Goal: Task Accomplishment & Management: Manage account settings

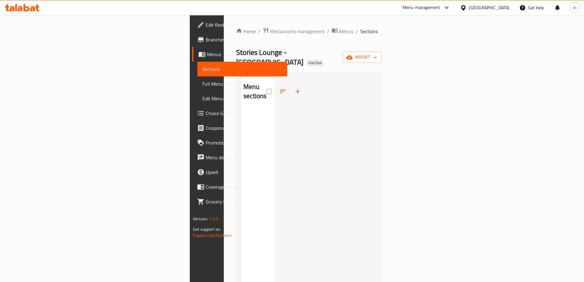
click at [207, 54] on span "Menus" at bounding box center [244, 54] width 75 height 7
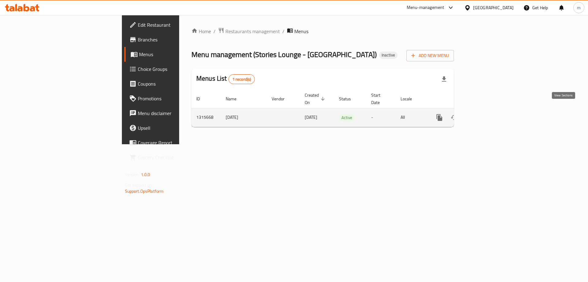
click at [488, 114] on icon "enhanced table" at bounding box center [483, 117] width 7 height 7
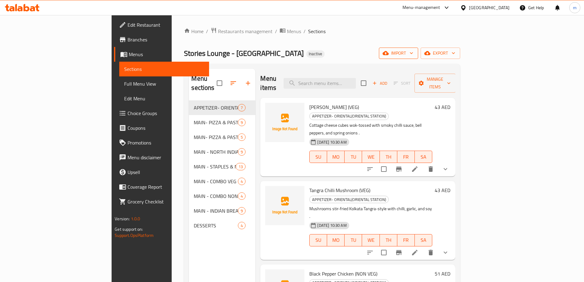
click at [413, 55] on span "import" at bounding box center [398, 53] width 29 height 8
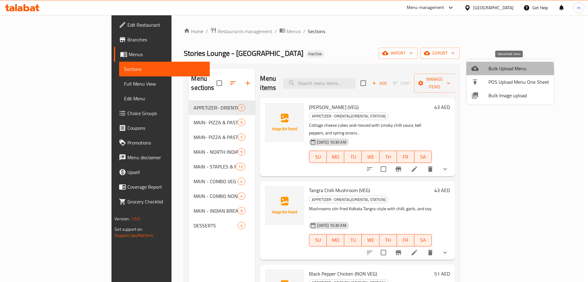
click at [488, 71] on div at bounding box center [480, 68] width 17 height 7
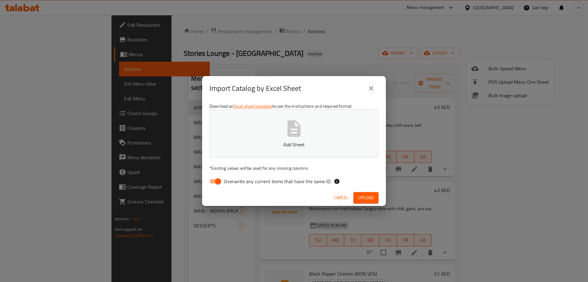
click at [221, 182] on input "Overwrite any current items that have the same ID." at bounding box center [218, 181] width 35 height 12
checkbox input "false"
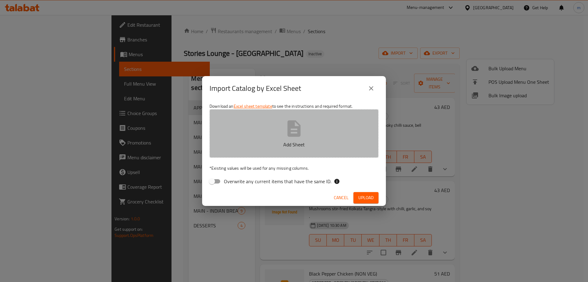
click at [261, 145] on p "Add Sheet" at bounding box center [294, 144] width 150 height 7
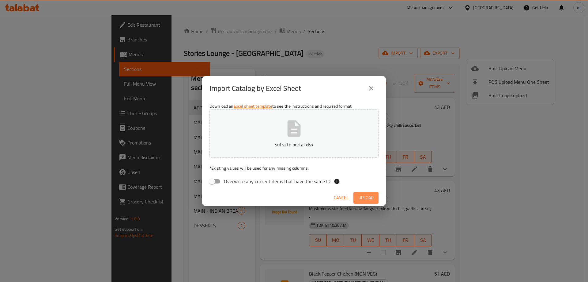
click at [367, 197] on span "Upload" at bounding box center [366, 198] width 15 height 8
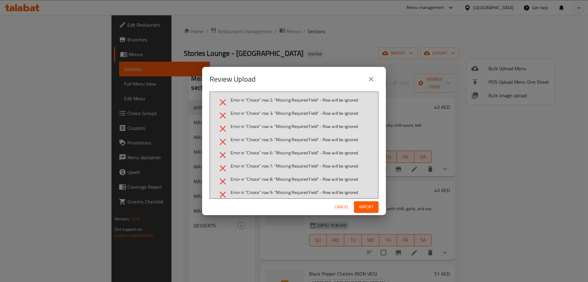
click at [287, 97] on span "Error in "Choice" row 2: "Missing Required Field" - Row will be ignored" at bounding box center [295, 100] width 128 height 6
drag, startPoint x: 287, startPoint y: 97, endPoint x: 349, endPoint y: 102, distance: 61.8
click at [349, 102] on span "Error in "Choice" row 2: "Missing Required Field" - Row will be ignored" at bounding box center [295, 100] width 128 height 6
click at [346, 77] on div "Review Upload" at bounding box center [294, 79] width 169 height 15
click at [375, 79] on button "close" at bounding box center [371, 79] width 15 height 15
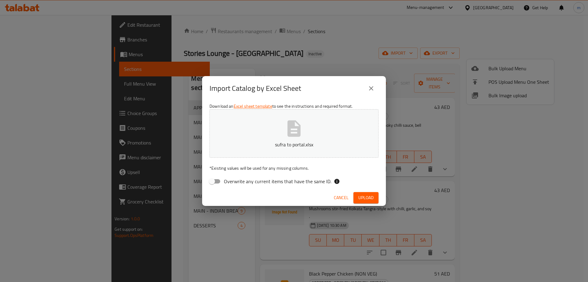
click at [372, 91] on icon "close" at bounding box center [371, 88] width 7 height 7
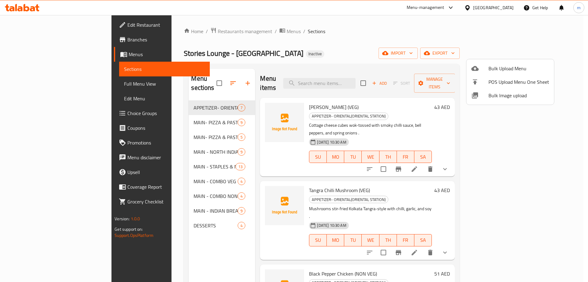
click at [538, 52] on div at bounding box center [294, 141] width 588 height 282
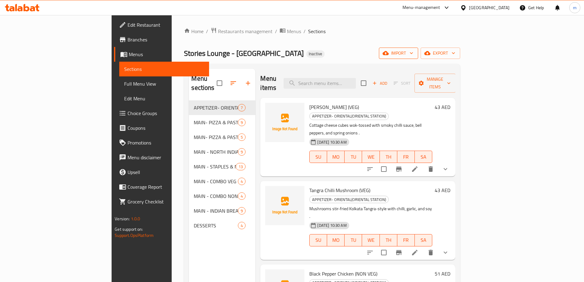
click at [413, 51] on span "import" at bounding box center [398, 53] width 29 height 8
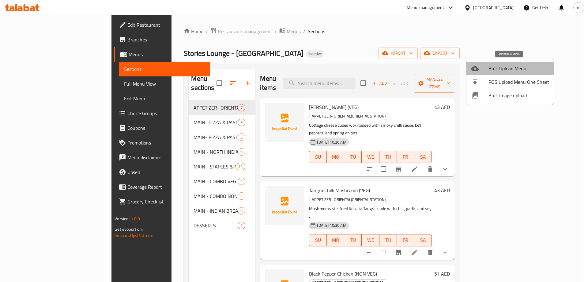
click at [506, 66] on span "Bulk Upload Menu" at bounding box center [519, 68] width 61 height 7
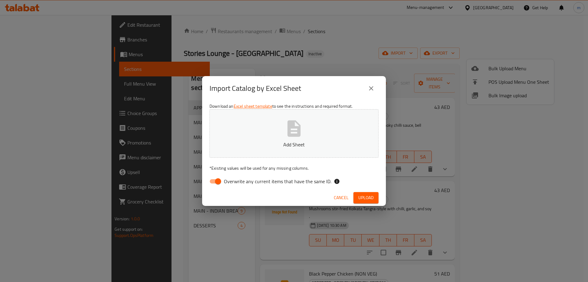
click at [214, 180] on input "Overwrite any current items that have the same ID." at bounding box center [218, 181] width 35 height 12
checkbox input "false"
click at [292, 119] on icon "button" at bounding box center [294, 129] width 20 height 20
click at [361, 197] on span "Upload" at bounding box center [366, 198] width 15 height 8
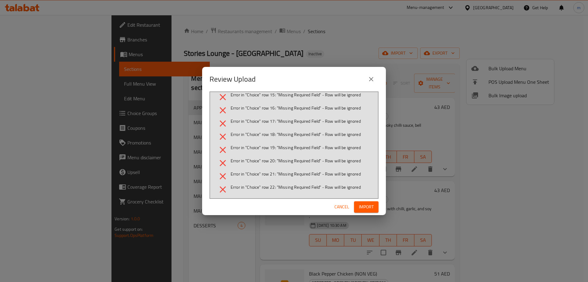
scroll to position [184, 0]
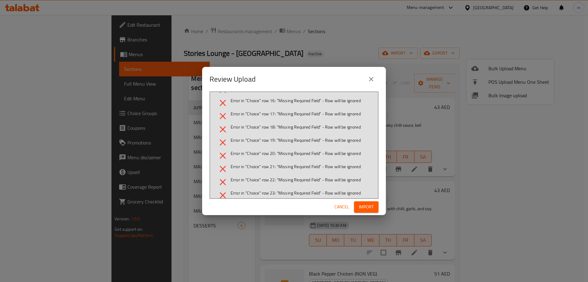
click at [367, 81] on button "close" at bounding box center [371, 79] width 15 height 15
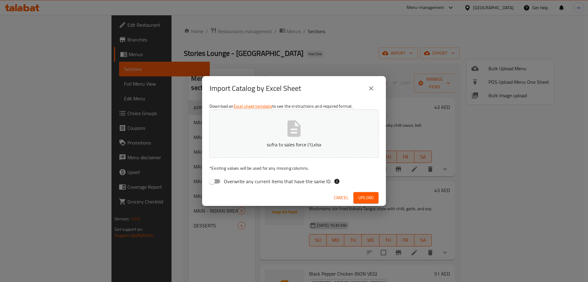
click at [284, 155] on button "sufra to sales force (1).xlsx" at bounding box center [294, 133] width 169 height 48
click at [369, 197] on span "Upload" at bounding box center [366, 198] width 15 height 8
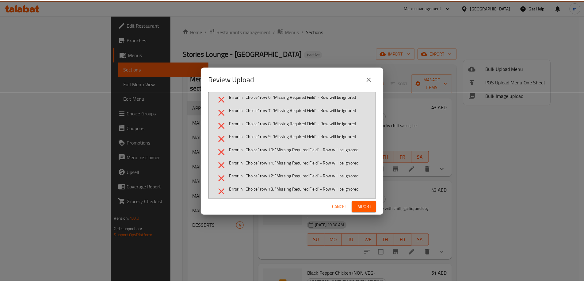
scroll to position [0, 0]
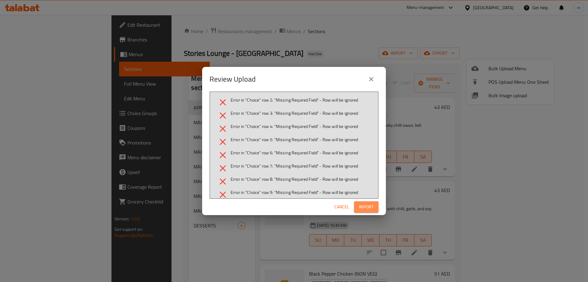
click at [373, 206] on span "Import" at bounding box center [366, 207] width 15 height 8
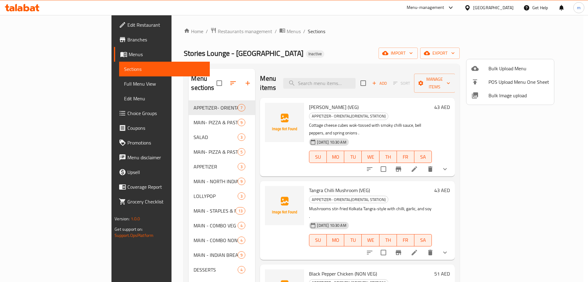
click at [165, 99] on div at bounding box center [294, 141] width 588 height 282
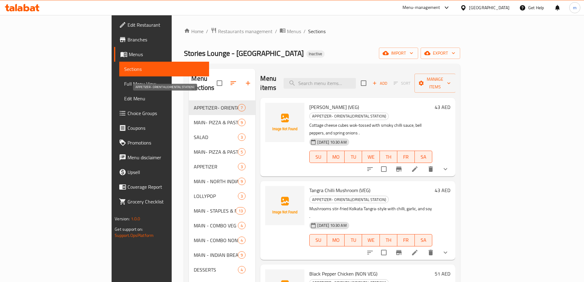
click at [194, 104] on span "APPETIZER- ORIENTAL(ORIENTAL STATION)" at bounding box center [216, 107] width 44 height 7
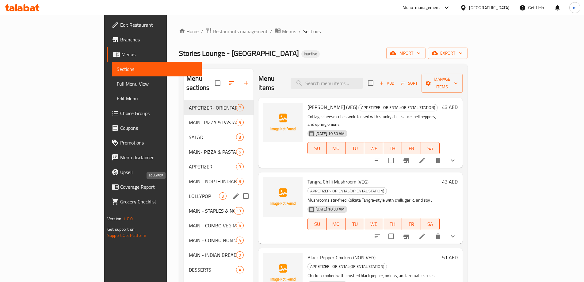
click at [189, 192] on span "LOLLYPOP" at bounding box center [204, 195] width 30 height 7
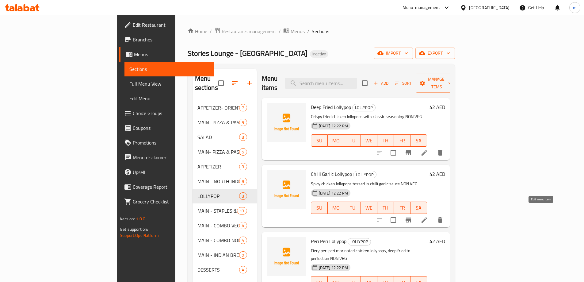
click at [428, 216] on icon at bounding box center [423, 219] width 7 height 7
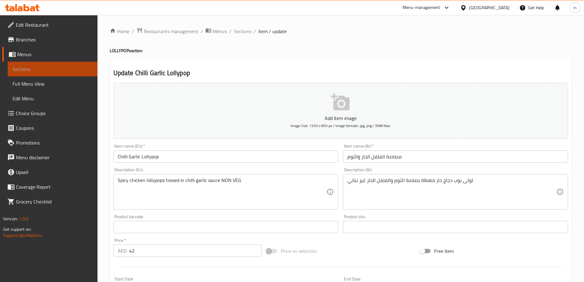
click at [42, 70] on span "Sections" at bounding box center [53, 68] width 80 height 7
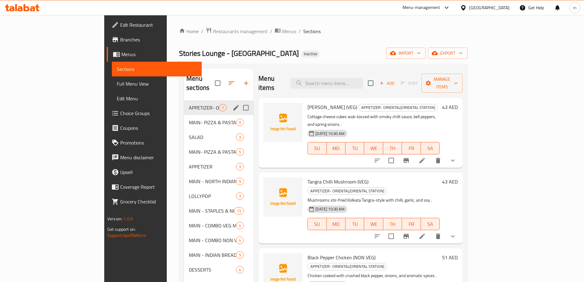
click at [239, 101] on input "Menu sections" at bounding box center [245, 107] width 13 height 13
checkbox input "true"
click at [222, 80] on icon "button" at bounding box center [225, 82] width 7 height 7
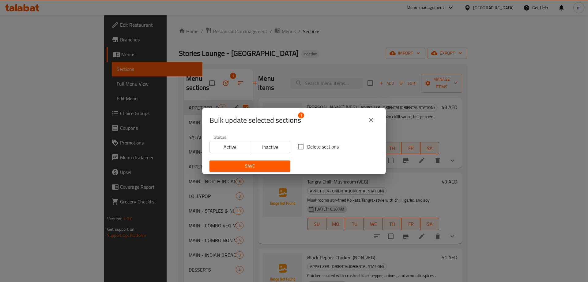
click at [305, 147] on input "Delete sections" at bounding box center [300, 146] width 13 height 13
checkbox input "true"
click at [264, 164] on span "Save" at bounding box center [249, 166] width 71 height 8
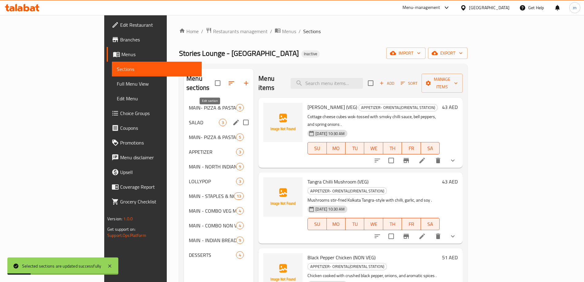
click at [233, 120] on icon "edit" at bounding box center [236, 123] width 6 height 6
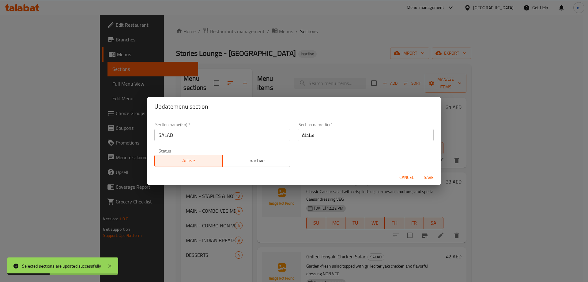
click at [407, 177] on span "Cancel" at bounding box center [407, 177] width 15 height 8
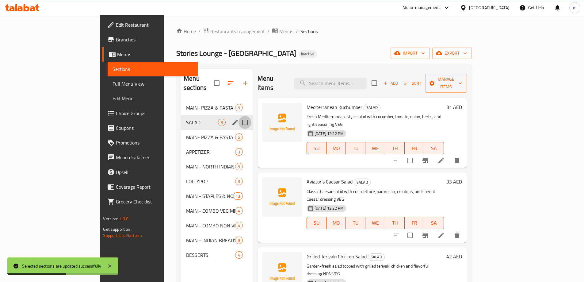
click at [238, 116] on input "Menu sections" at bounding box center [244, 122] width 13 height 13
checkbox input "true"
click at [219, 82] on icon "button" at bounding box center [222, 82] width 7 height 7
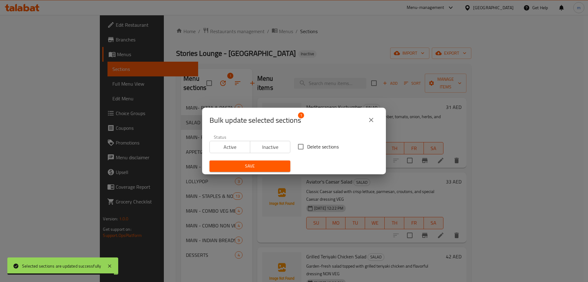
click at [297, 146] on input "Delete sections" at bounding box center [300, 146] width 13 height 13
checkbox input "true"
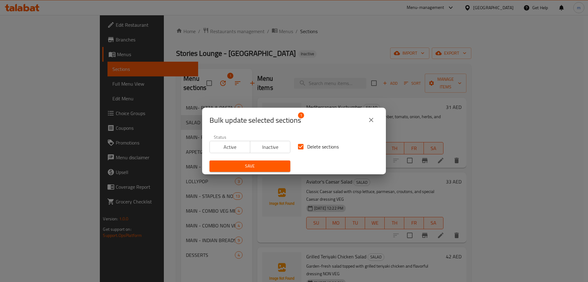
click at [259, 166] on span "Save" at bounding box center [249, 166] width 71 height 8
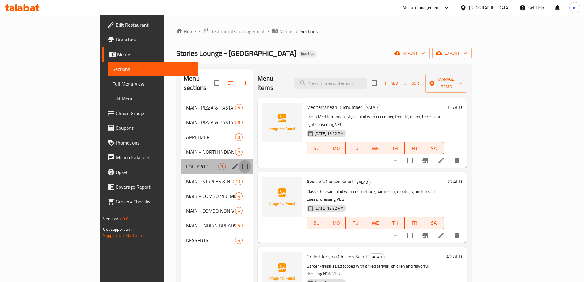
click at [238, 160] on input "Menu sections" at bounding box center [244, 166] width 13 height 13
checkbox input "true"
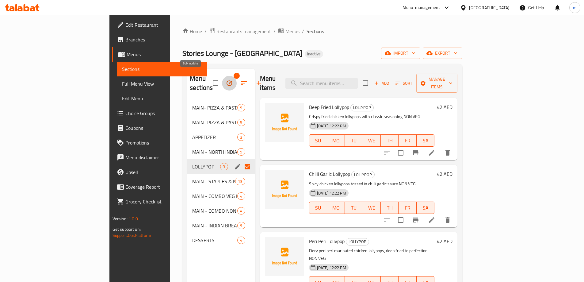
click at [226, 80] on icon "button" at bounding box center [229, 82] width 7 height 7
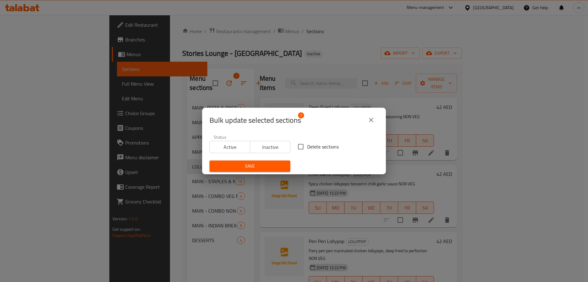
click at [307, 143] on span "Delete sections" at bounding box center [323, 146] width 32 height 7
click at [306, 143] on input "Delete sections" at bounding box center [300, 146] width 13 height 13
checkbox input "true"
click at [265, 163] on span "Save" at bounding box center [249, 166] width 71 height 8
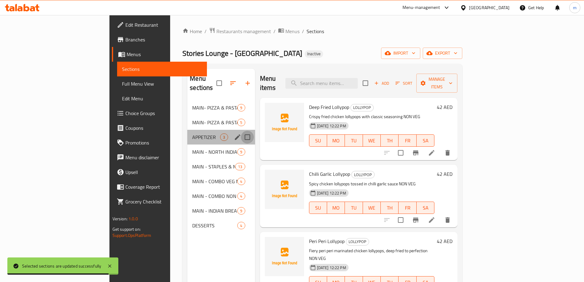
click at [241, 131] on input "Menu sections" at bounding box center [247, 137] width 13 height 13
checkbox input "true"
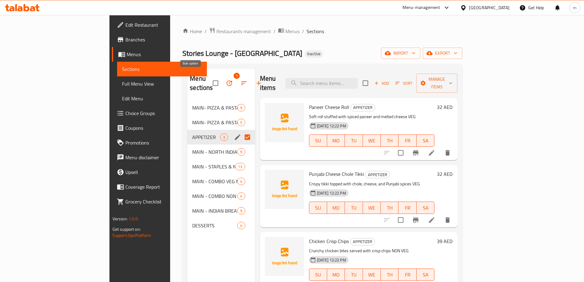
click at [222, 78] on button "button" at bounding box center [229, 83] width 15 height 15
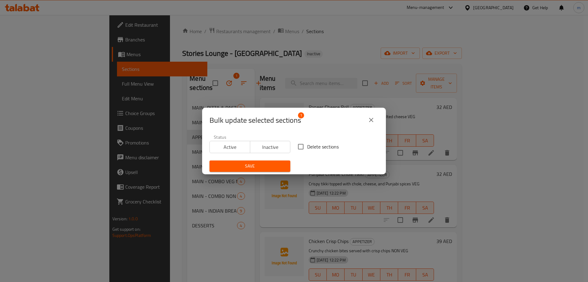
click at [305, 144] on input "Delete sections" at bounding box center [300, 146] width 13 height 13
checkbox input "true"
click at [280, 165] on span "Save" at bounding box center [249, 166] width 71 height 8
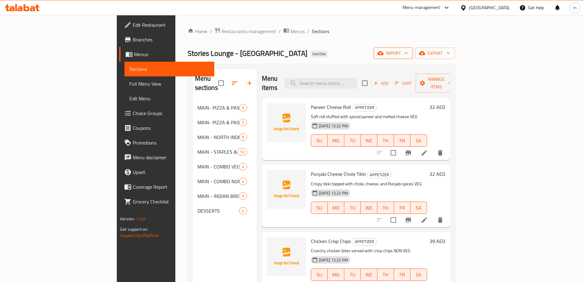
click at [408, 52] on span "import" at bounding box center [392, 53] width 29 height 8
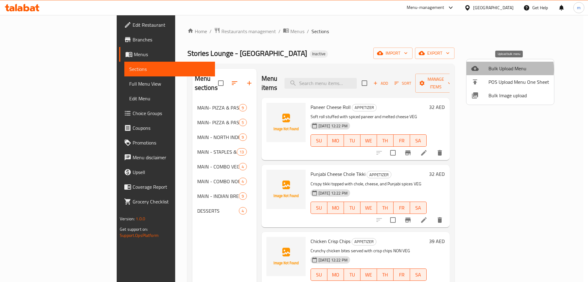
click at [504, 69] on span "Bulk Upload Menu" at bounding box center [519, 68] width 61 height 7
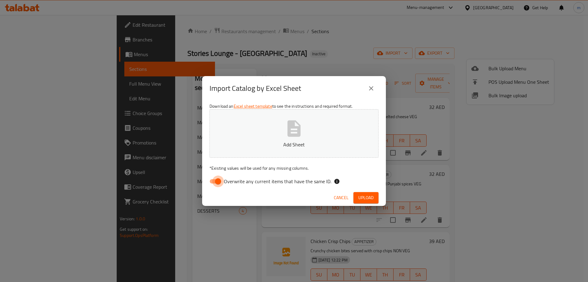
click at [216, 179] on input "Overwrite any current items that have the same ID." at bounding box center [218, 181] width 35 height 12
checkbox input "false"
click at [276, 130] on button "Add Sheet" at bounding box center [294, 133] width 169 height 48
click at [366, 197] on span "Upload" at bounding box center [366, 198] width 15 height 8
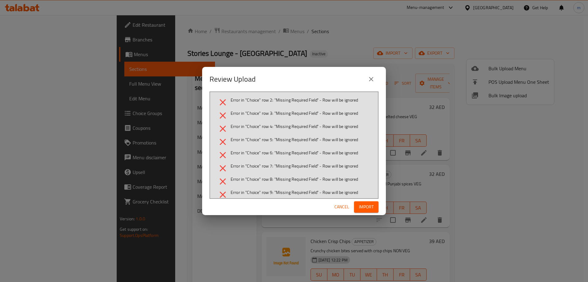
click at [341, 208] on span "Cancel" at bounding box center [342, 207] width 15 height 8
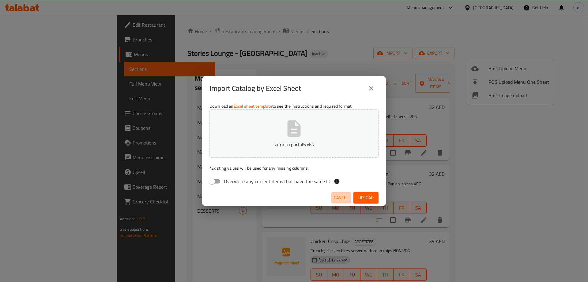
click at [338, 197] on span "Cancel" at bounding box center [341, 198] width 15 height 8
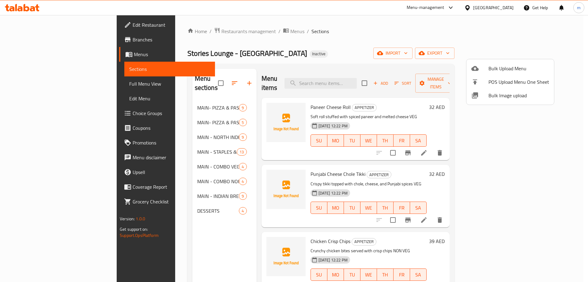
click at [512, 52] on div at bounding box center [294, 141] width 588 height 282
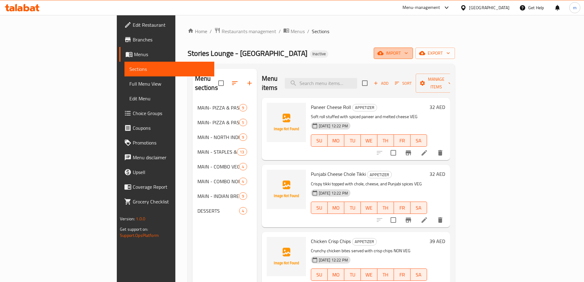
click at [408, 51] on span "import" at bounding box center [392, 53] width 29 height 8
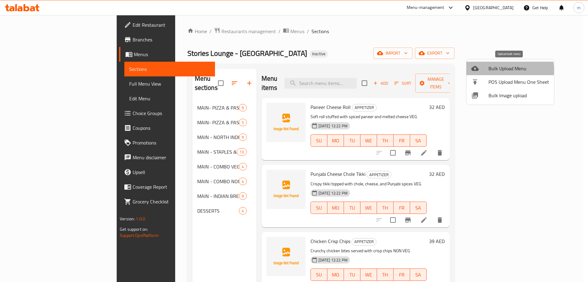
click at [490, 70] on span "Bulk Upload Menu" at bounding box center [519, 68] width 61 height 7
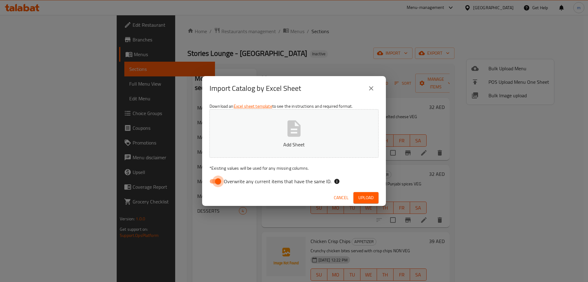
click at [215, 181] on input "Overwrite any current items that have the same ID." at bounding box center [218, 181] width 35 height 12
checkbox input "false"
click at [268, 124] on button "Add Sheet" at bounding box center [294, 133] width 169 height 48
click at [365, 195] on span "Upload" at bounding box center [366, 198] width 15 height 8
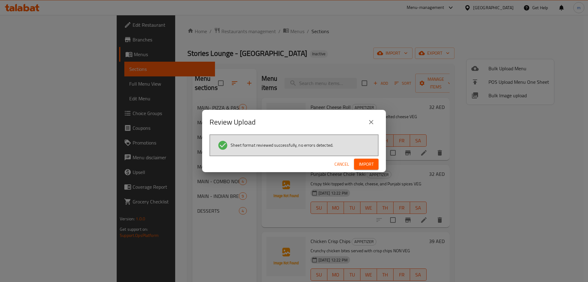
click at [370, 163] on span "Import" at bounding box center [366, 164] width 15 height 8
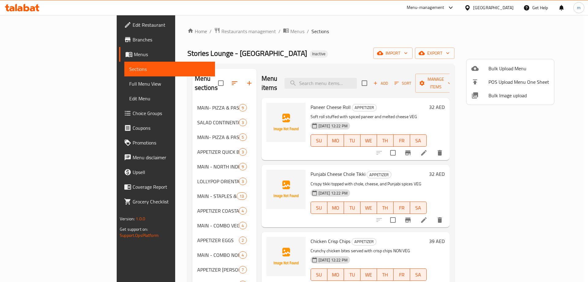
click at [309, 45] on div at bounding box center [294, 141] width 588 height 282
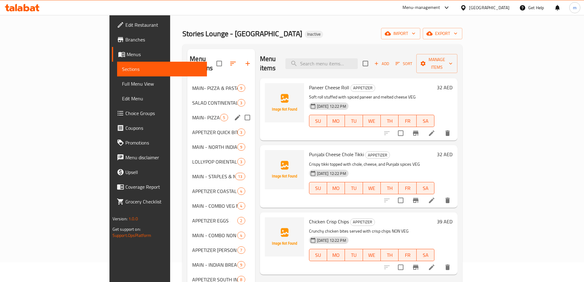
scroll to position [31, 0]
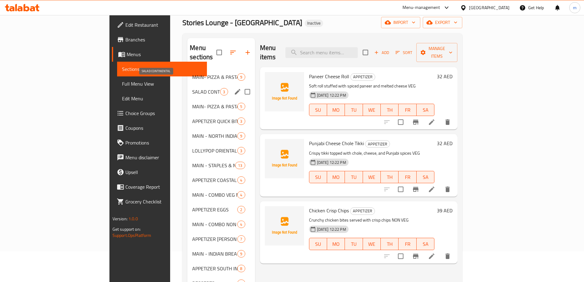
click at [192, 88] on span "SALAD CONTINENTAL" at bounding box center [206, 91] width 28 height 7
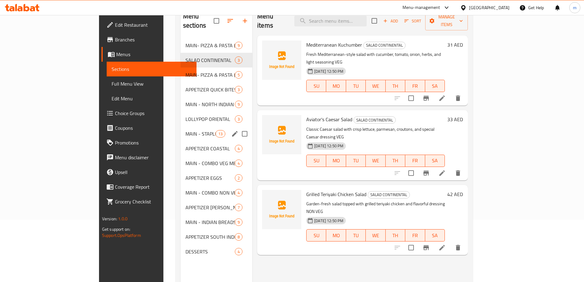
scroll to position [86, 0]
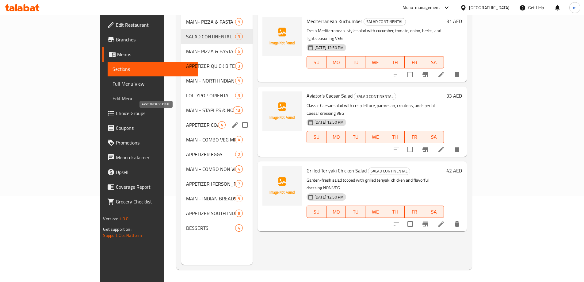
click at [186, 121] on span "APPETIZER COASTAL" at bounding box center [202, 124] width 32 height 7
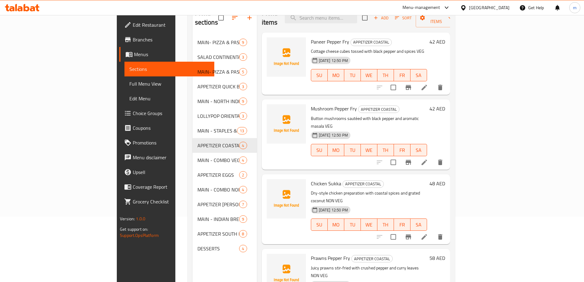
scroll to position [55, 0]
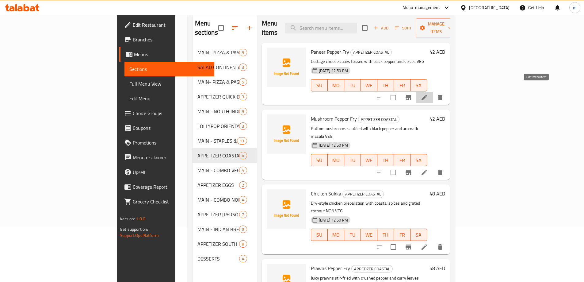
click at [428, 94] on icon at bounding box center [423, 97] width 7 height 7
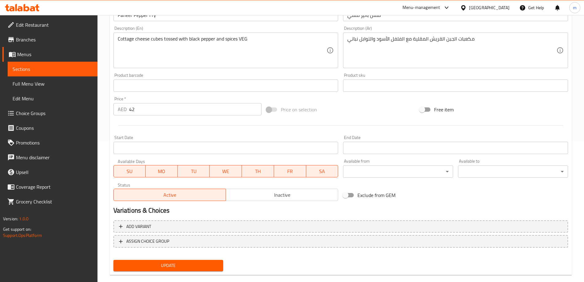
scroll to position [151, 0]
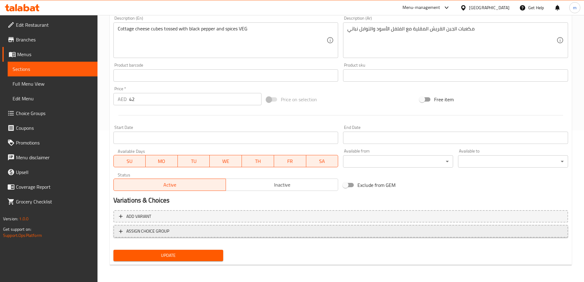
click at [210, 233] on span "ASSIGN CHOICE GROUP" at bounding box center [340, 231] width 443 height 8
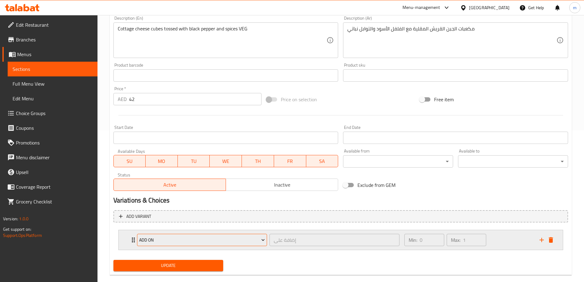
click at [170, 241] on span "Add On" at bounding box center [202, 240] width 126 height 8
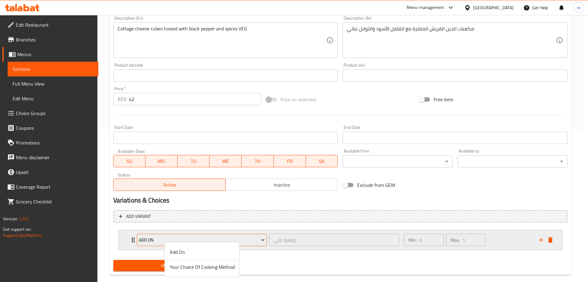
click at [203, 237] on div at bounding box center [294, 141] width 588 height 282
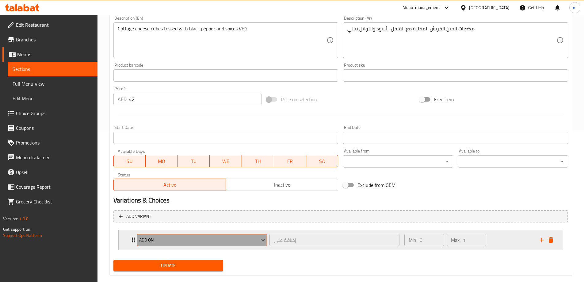
click at [203, 237] on span "Add On" at bounding box center [202, 240] width 126 height 8
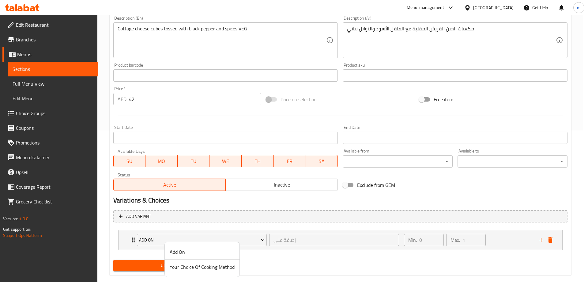
click at [146, 252] on div at bounding box center [294, 141] width 588 height 282
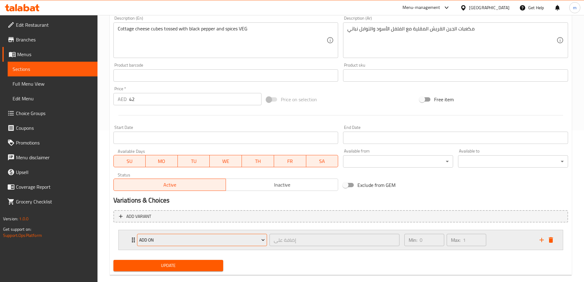
click at [254, 240] on span "Add On" at bounding box center [202, 240] width 126 height 8
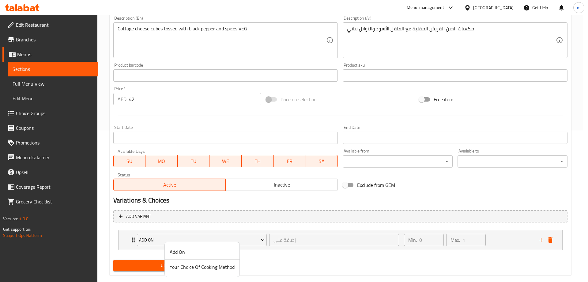
click at [208, 268] on span "Your Choice Of Cooking Method" at bounding box center [202, 266] width 65 height 7
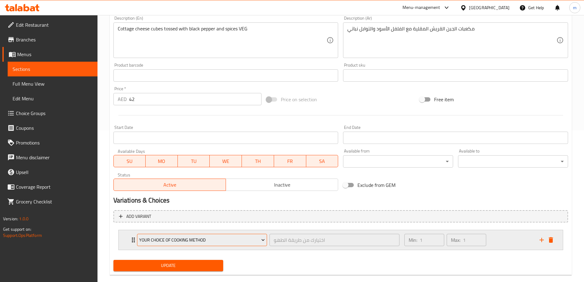
click at [210, 238] on span "Your Choice Of Cooking Method" at bounding box center [202, 240] width 126 height 8
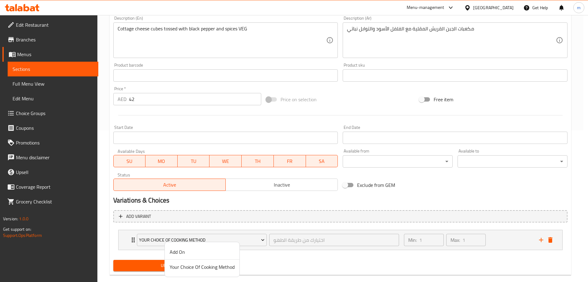
click at [273, 260] on div at bounding box center [294, 141] width 588 height 282
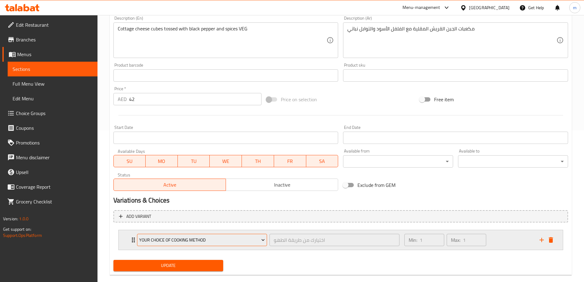
scroll to position [161, 0]
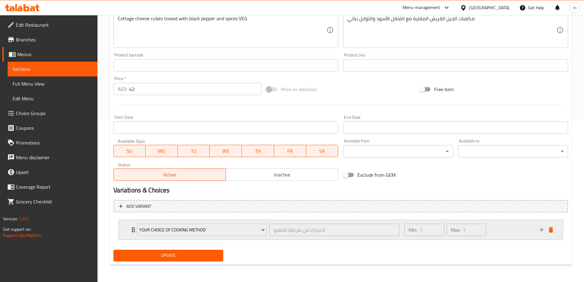
click at [135, 229] on div "Your Choice Of Cooking Method اختيارك من طريقة الطهو ​" at bounding box center [268, 230] width 270 height 20
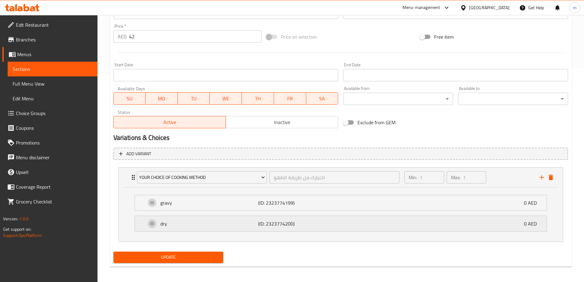
scroll to position [216, 0]
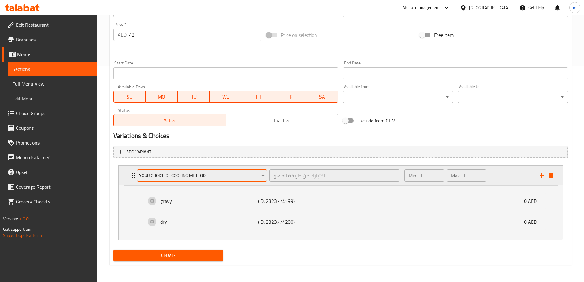
click at [261, 176] on icon "Expand" at bounding box center [263, 175] width 6 height 6
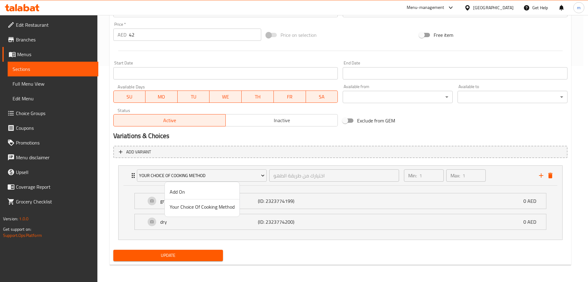
click at [261, 249] on div at bounding box center [294, 141] width 588 height 282
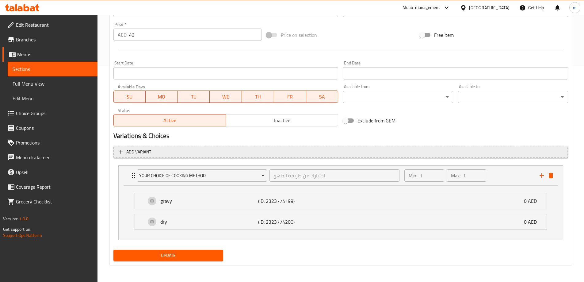
click at [143, 154] on span "Add variant" at bounding box center [138, 152] width 25 height 8
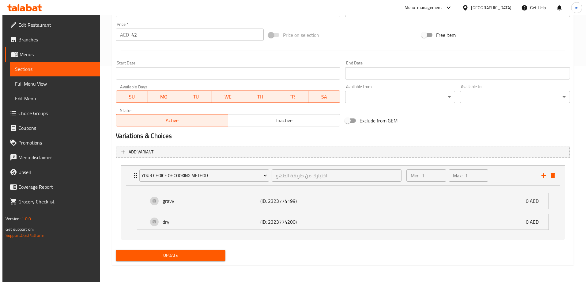
scroll to position [173, 0]
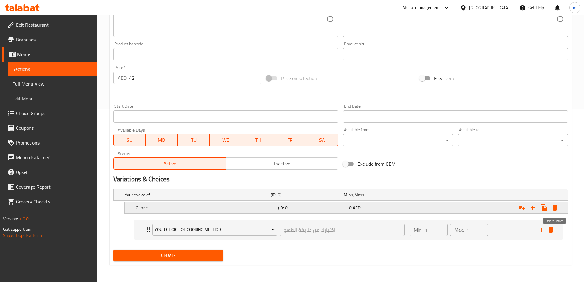
click at [559, 209] on button "Expand" at bounding box center [554, 207] width 11 height 11
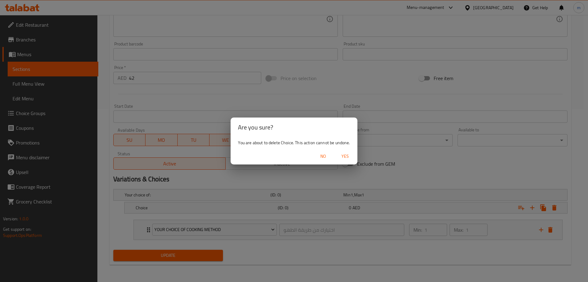
click at [344, 156] on span "Yes" at bounding box center [345, 156] width 15 height 8
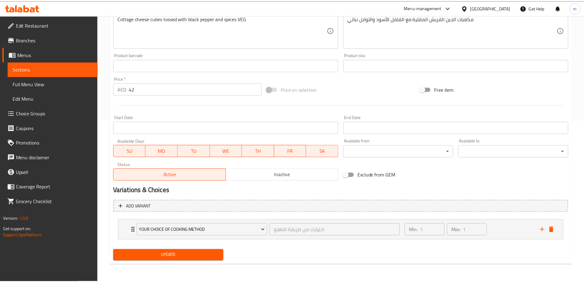
scroll to position [159, 0]
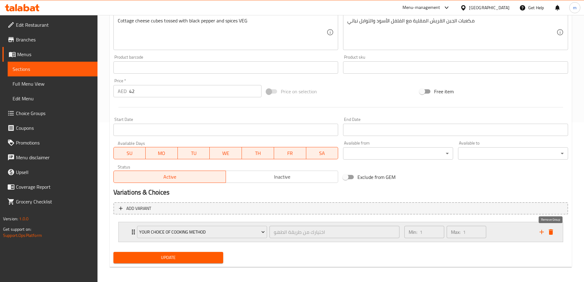
click at [554, 232] on button "delete" at bounding box center [550, 231] width 9 height 9
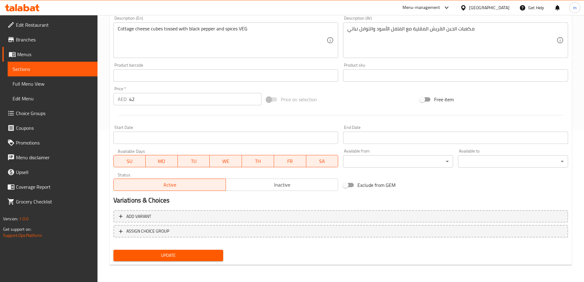
scroll to position [151, 0]
click at [155, 228] on span "ASSIGN CHOICE GROUP" at bounding box center [147, 231] width 43 height 8
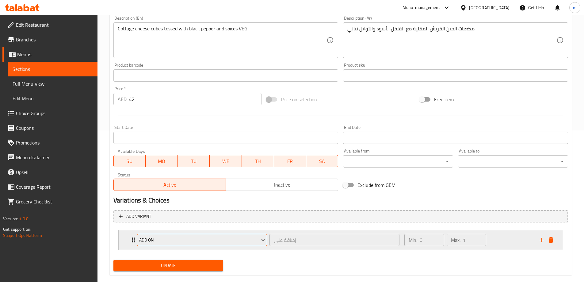
click at [174, 243] on span "Add On" at bounding box center [202, 240] width 126 height 8
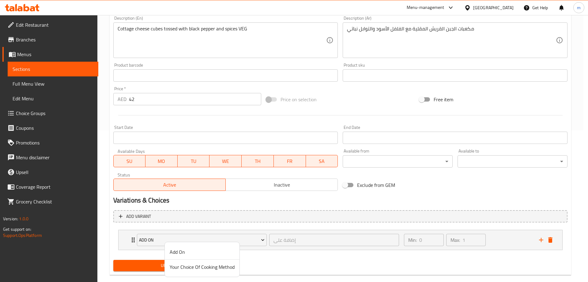
click at [309, 249] on div at bounding box center [294, 141] width 588 height 282
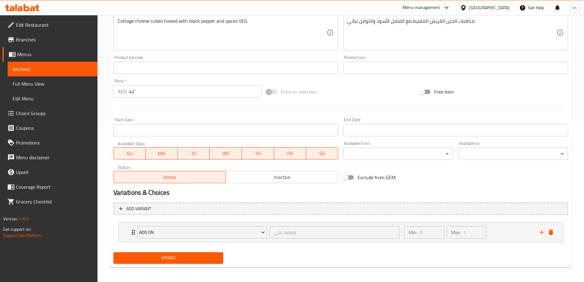
scroll to position [161, 0]
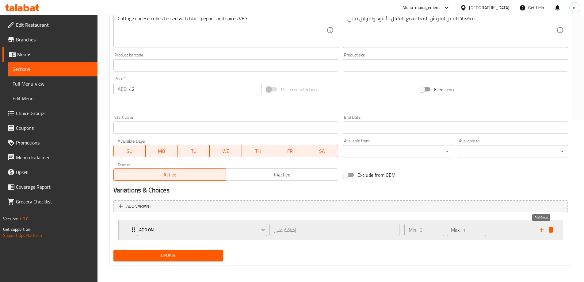
click at [541, 231] on icon "add" at bounding box center [541, 229] width 4 height 4
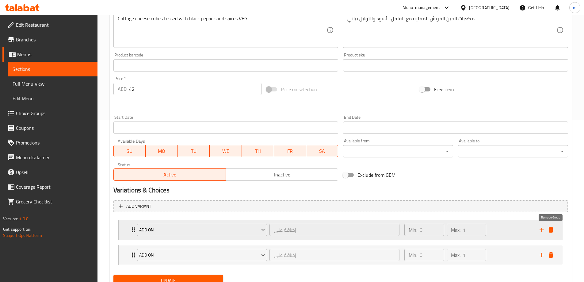
click at [548, 233] on icon "delete" at bounding box center [550, 229] width 7 height 7
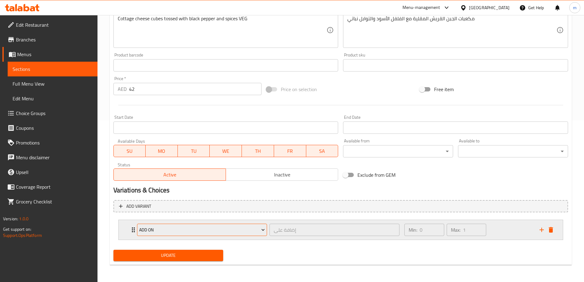
click at [149, 229] on span "Add On" at bounding box center [202, 230] width 126 height 8
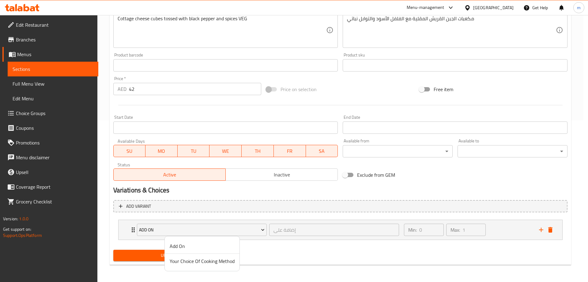
click at [134, 229] on div at bounding box center [294, 141] width 588 height 282
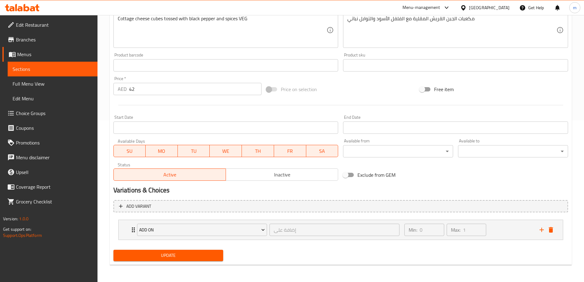
click at [134, 229] on div "Add On إضافة على ​" at bounding box center [268, 230] width 270 height 20
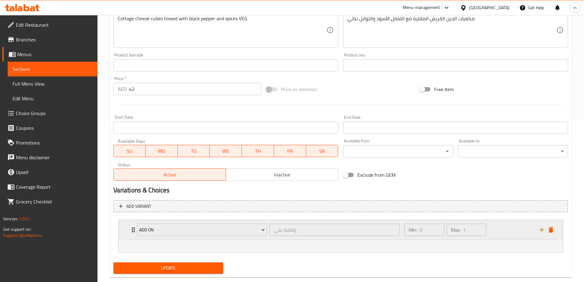
click at [134, 229] on div "Add On إضافة على ​" at bounding box center [268, 230] width 270 height 20
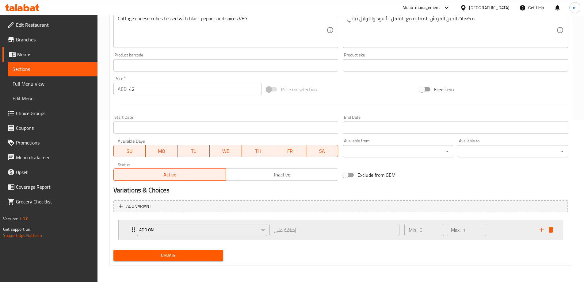
click at [134, 229] on div "Add On إضافة على ​" at bounding box center [268, 230] width 270 height 20
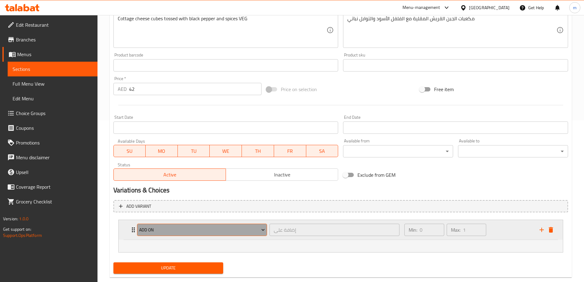
click at [265, 231] on icon "Expand" at bounding box center [263, 229] width 6 height 6
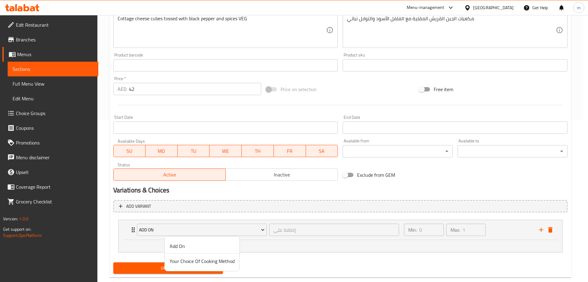
click at [122, 238] on div at bounding box center [294, 141] width 588 height 282
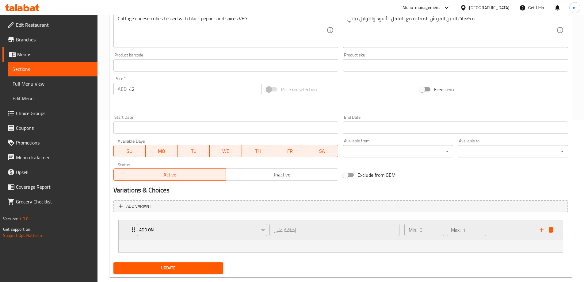
click at [134, 230] on div "Add On إضافة على ​" at bounding box center [268, 230] width 270 height 20
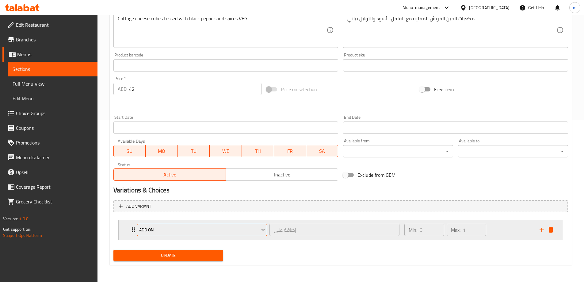
click at [161, 230] on span "Add On" at bounding box center [202, 230] width 126 height 8
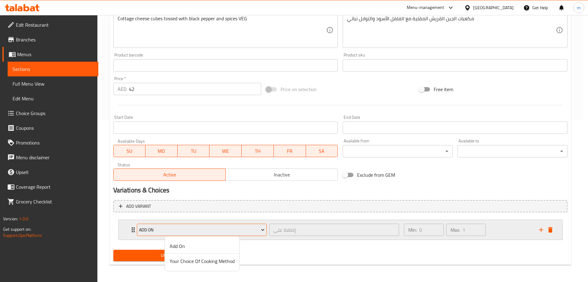
click at [162, 230] on div at bounding box center [294, 141] width 588 height 282
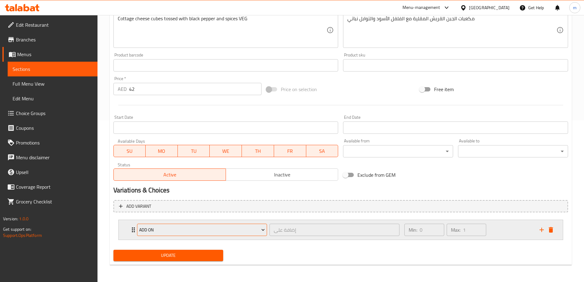
click at [167, 229] on span "Add On" at bounding box center [202, 230] width 126 height 8
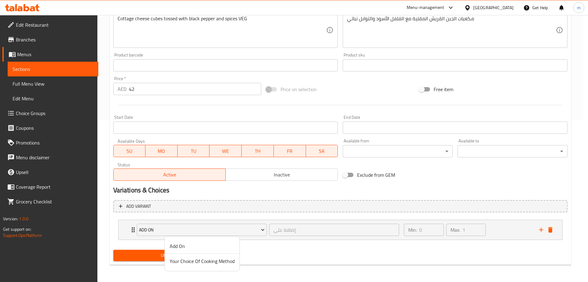
click at [486, 100] on div at bounding box center [294, 141] width 588 height 282
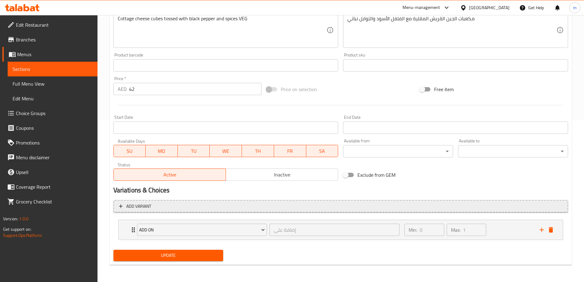
click at [130, 207] on span "Add variant" at bounding box center [138, 206] width 25 height 8
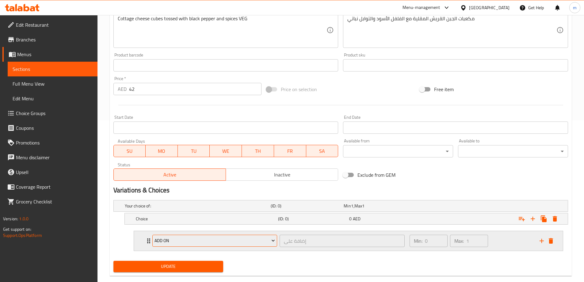
click at [168, 239] on span "Add On" at bounding box center [214, 241] width 120 height 8
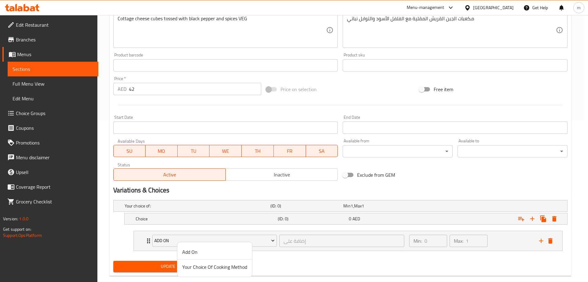
click at [233, 221] on div at bounding box center [294, 141] width 588 height 282
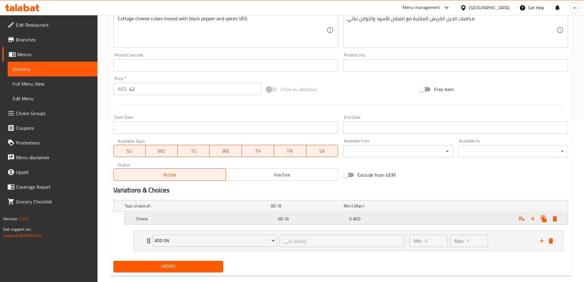
click at [229, 221] on h5 "Choice" at bounding box center [206, 218] width 140 height 6
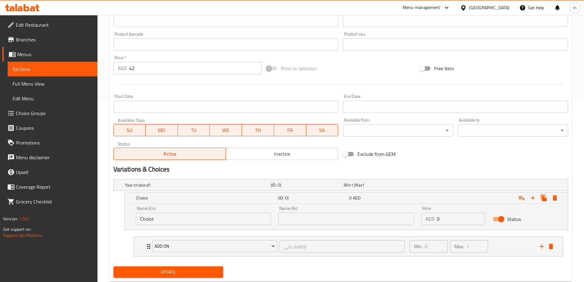
scroll to position [192, 0]
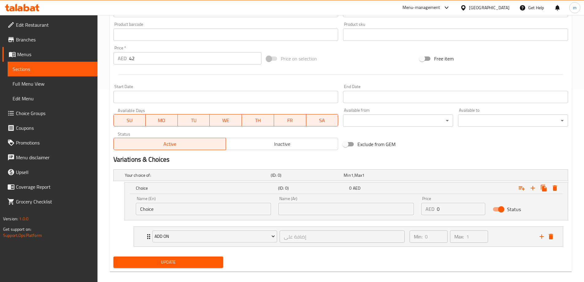
click at [211, 211] on input "Choice" at bounding box center [203, 209] width 135 height 12
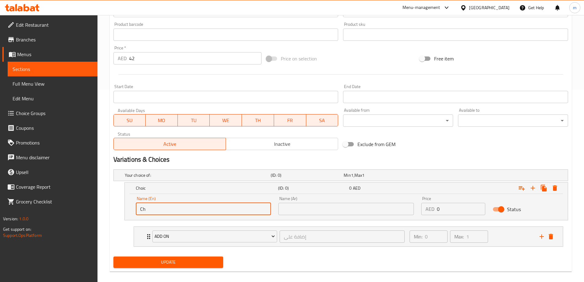
type input "C"
type input "غ"
type input "your choice of:"
click at [342, 213] on input "text" at bounding box center [345, 209] width 135 height 12
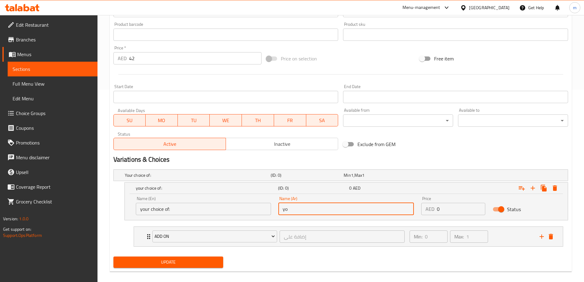
type input "y"
type input "اختيارك من :"
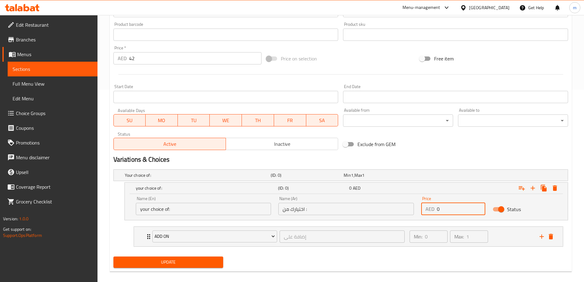
click at [455, 209] on input "0" at bounding box center [461, 209] width 48 height 12
click at [419, 258] on div "Update" at bounding box center [340, 262] width 459 height 16
click at [417, 237] on p "Min:" at bounding box center [418, 236] width 9 height 7
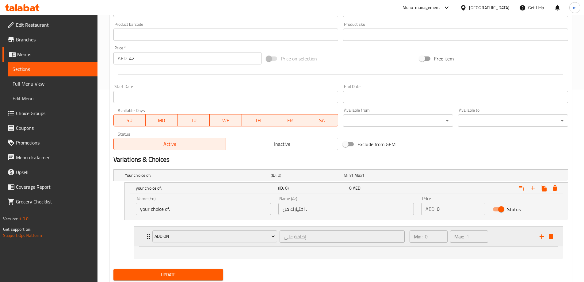
click at [417, 237] on p "Min:" at bounding box center [418, 236] width 9 height 7
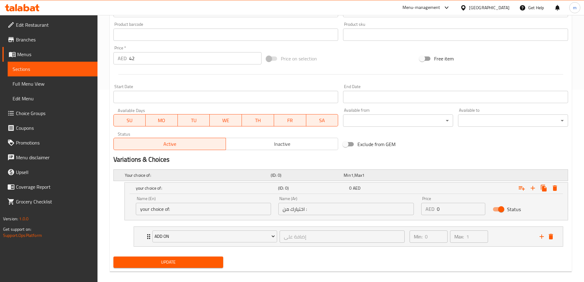
click at [349, 175] on span "Min" at bounding box center [346, 175] width 7 height 8
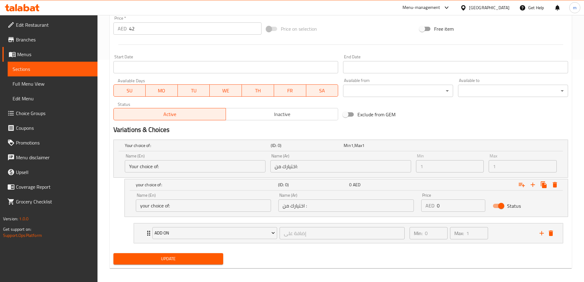
scroll to position [225, 0]
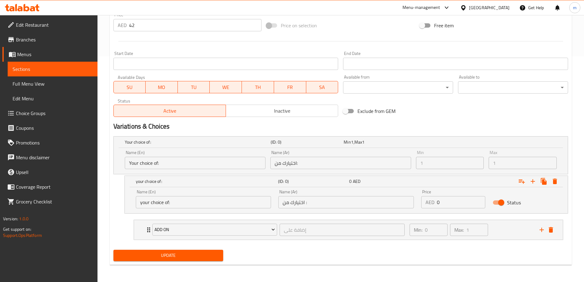
click at [487, 165] on div "Max 1 Max" at bounding box center [522, 160] width 73 height 24
click at [552, 181] on icon "Expand" at bounding box center [554, 180] width 7 height 7
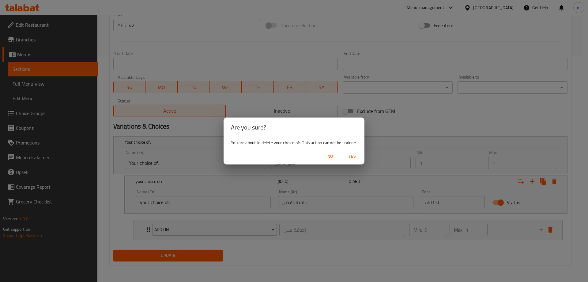
click at [358, 158] on span "Yes" at bounding box center [352, 156] width 15 height 8
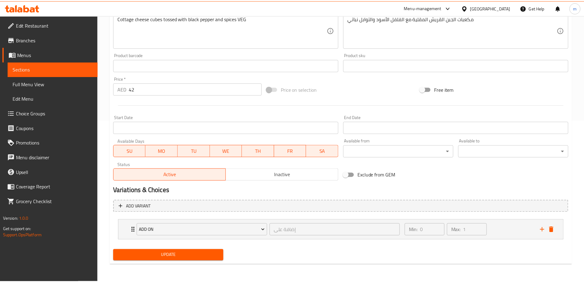
scroll to position [161, 0]
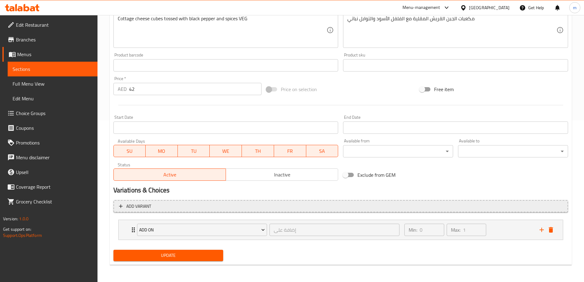
click at [185, 207] on span "Add variant" at bounding box center [340, 206] width 443 height 8
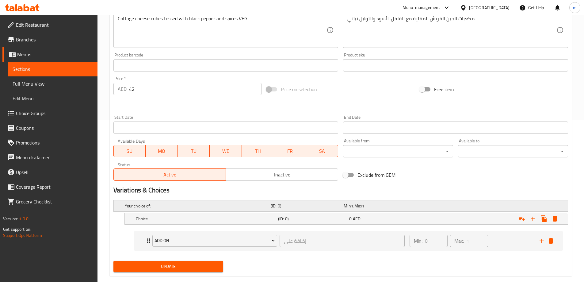
click at [355, 205] on div "Min 1 , Max 1" at bounding box center [378, 206] width 70 height 6
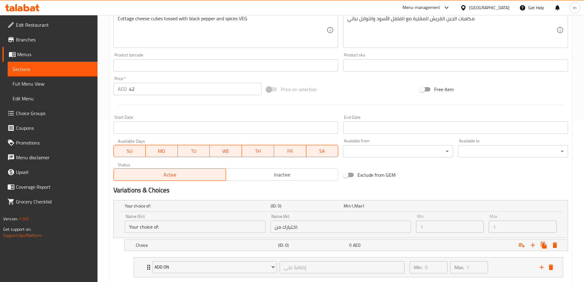
click at [310, 223] on input "اختيارك من:" at bounding box center [340, 226] width 141 height 12
click at [202, 221] on input "Your choice of:" at bounding box center [195, 226] width 141 height 12
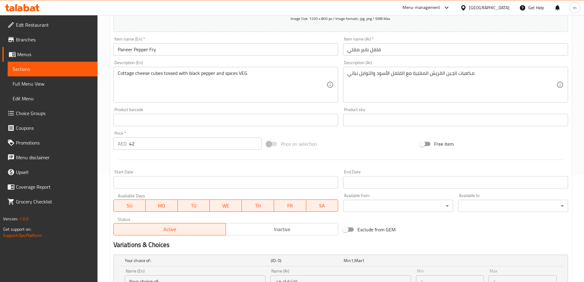
scroll to position [76, 0]
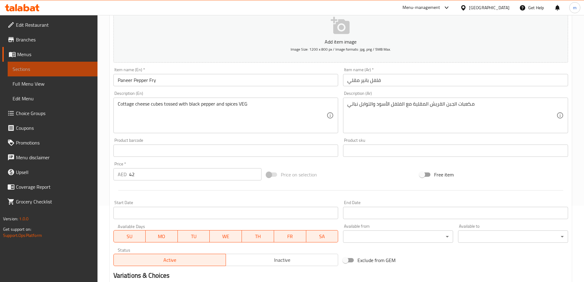
click at [65, 65] on link "Sections" at bounding box center [53, 69] width 90 height 15
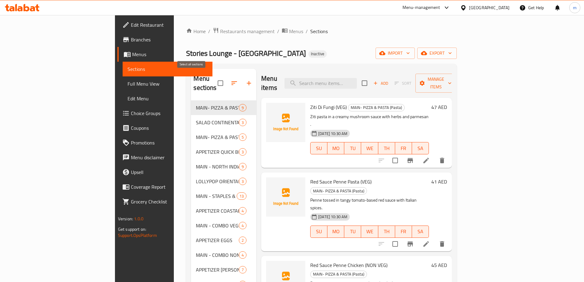
click at [214, 77] on input "checkbox" at bounding box center [220, 83] width 13 height 13
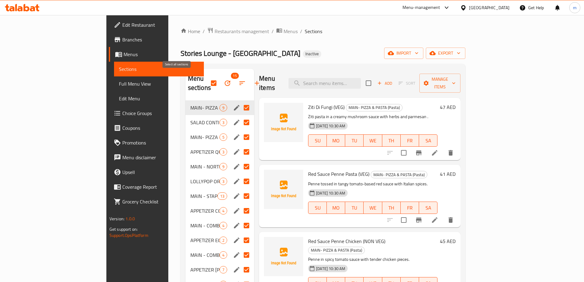
click at [207, 78] on input "checkbox" at bounding box center [213, 83] width 13 height 13
checkbox input "false"
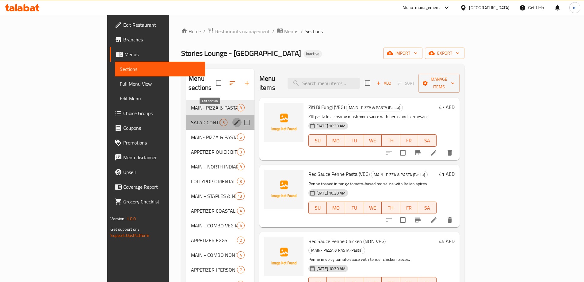
click at [233, 119] on icon "edit" at bounding box center [236, 122] width 7 height 7
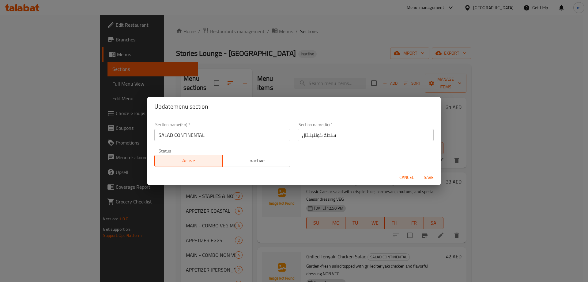
click at [410, 177] on span "Cancel" at bounding box center [407, 177] width 15 height 8
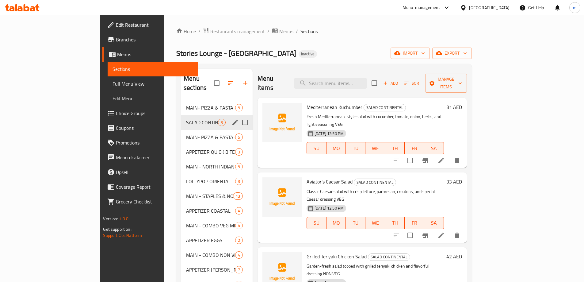
click at [238, 116] on input "Menu sections" at bounding box center [244, 122] width 13 height 13
checkbox input "true"
click at [216, 76] on button "button" at bounding box center [223, 83] width 15 height 15
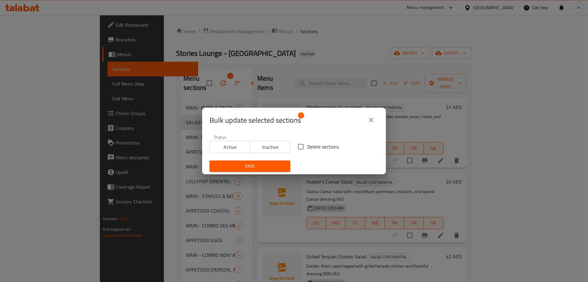
click at [309, 146] on span "Delete sections" at bounding box center [323, 146] width 32 height 7
click at [307, 146] on input "Delete sections" at bounding box center [300, 146] width 13 height 13
checkbox input "true"
click at [264, 163] on span "Save" at bounding box center [249, 166] width 71 height 8
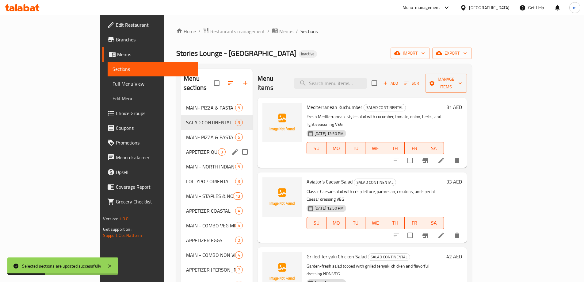
click at [238, 145] on input "Menu sections" at bounding box center [244, 151] width 13 height 13
checkbox input "true"
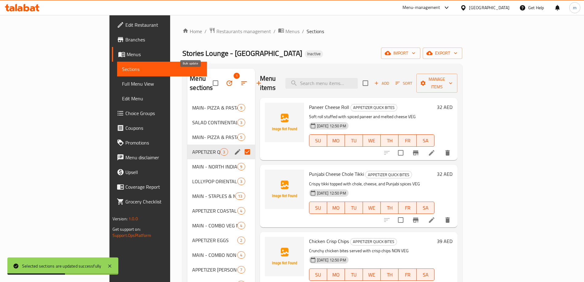
click at [226, 79] on icon "button" at bounding box center [229, 82] width 7 height 7
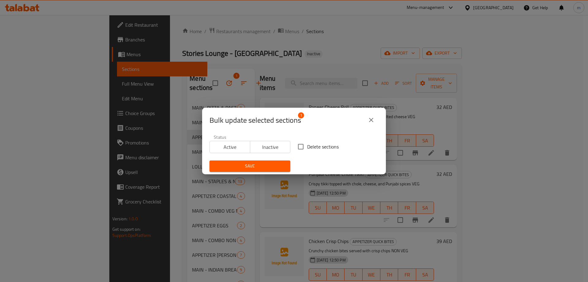
click at [369, 118] on icon "close" at bounding box center [371, 119] width 7 height 7
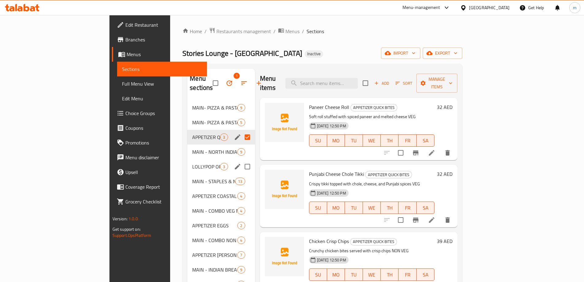
click at [241, 160] on input "Menu sections" at bounding box center [247, 166] width 13 height 13
checkbox input "true"
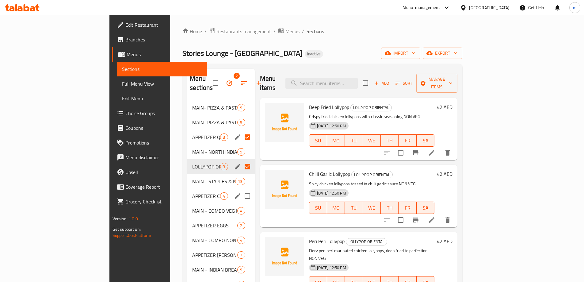
click at [241, 189] on input "Menu sections" at bounding box center [247, 195] width 13 height 13
checkbox input "true"
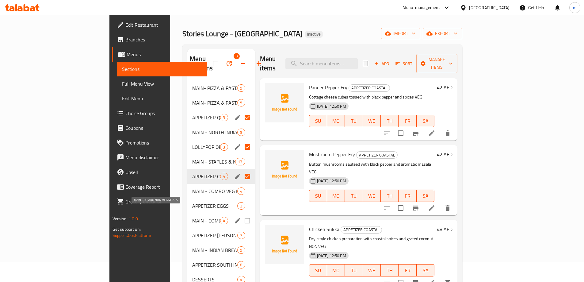
scroll to position [31, 0]
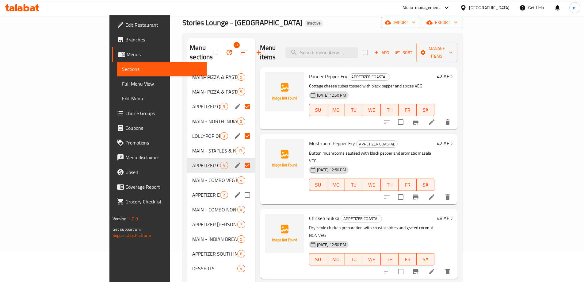
click at [241, 188] on input "Menu sections" at bounding box center [247, 194] width 13 height 13
checkbox input "true"
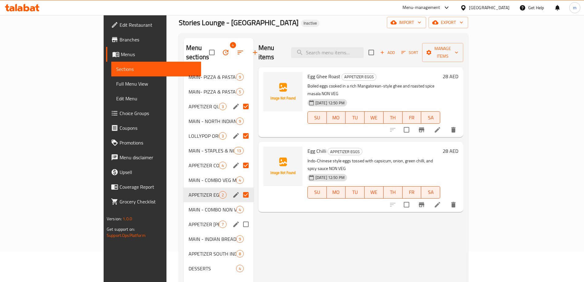
click at [239, 218] on input "Menu sections" at bounding box center [245, 224] width 13 height 13
checkbox input "true"
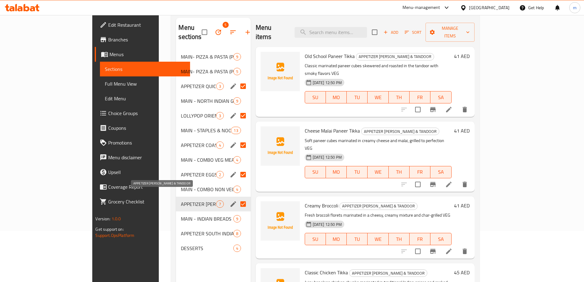
scroll to position [61, 0]
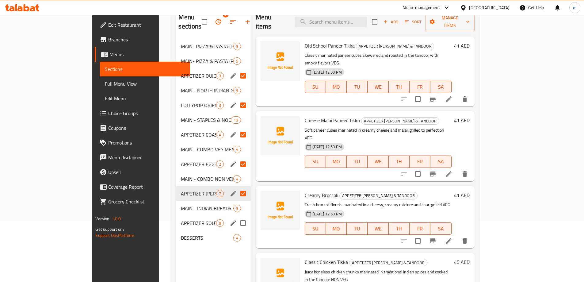
click at [237, 216] on input "Menu sections" at bounding box center [243, 222] width 13 height 13
checkbox input "true"
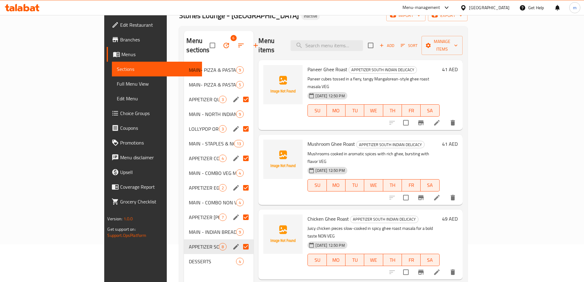
scroll to position [31, 0]
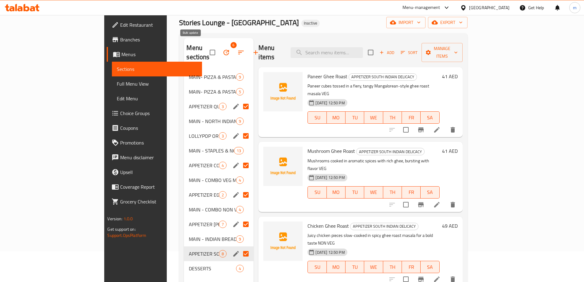
click at [219, 45] on button "button" at bounding box center [226, 52] width 15 height 15
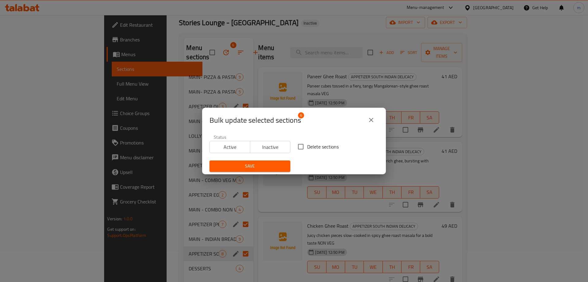
click at [316, 144] on span "Delete sections" at bounding box center [323, 146] width 32 height 7
click at [307, 144] on input "Delete sections" at bounding box center [300, 146] width 13 height 13
checkbox input "true"
click at [372, 121] on icon "close" at bounding box center [371, 120] width 4 height 4
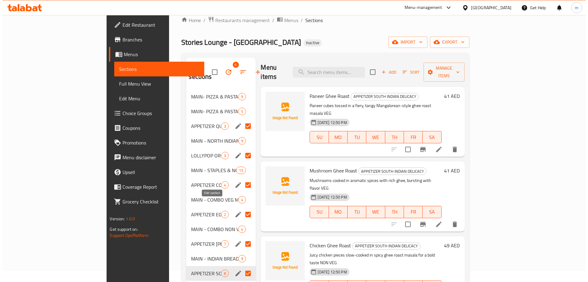
scroll to position [0, 0]
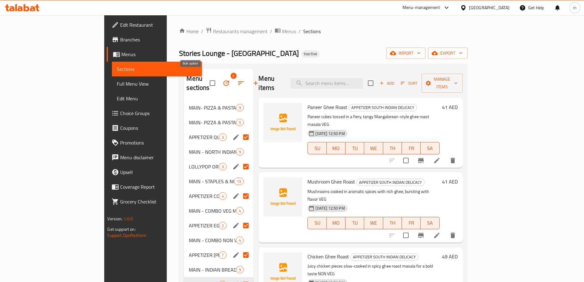
click at [222, 79] on icon "button" at bounding box center [225, 82] width 7 height 7
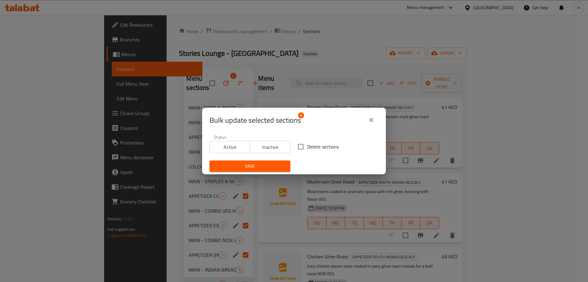
click at [328, 149] on span "Delete sections" at bounding box center [323, 146] width 32 height 7
click at [307, 149] on input "Delete sections" at bounding box center [300, 146] width 13 height 13
checkbox input "true"
click at [284, 164] on button "Save" at bounding box center [250, 165] width 81 height 11
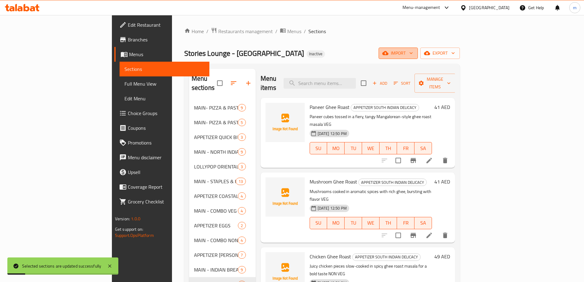
click at [413, 51] on span "import" at bounding box center [397, 53] width 29 height 8
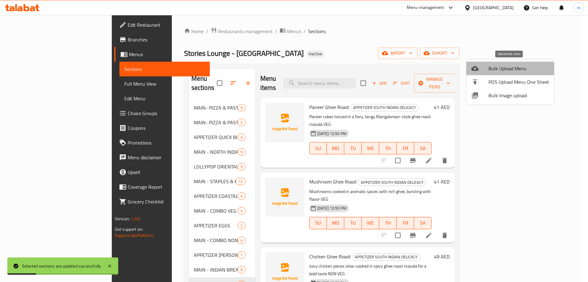
click at [514, 69] on span "Bulk Upload Menu" at bounding box center [519, 68] width 61 height 7
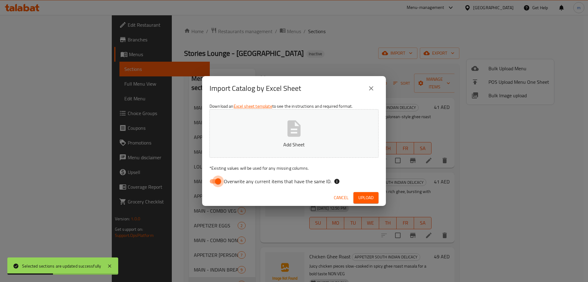
click at [211, 183] on input "Overwrite any current items that have the same ID." at bounding box center [218, 181] width 35 height 12
checkbox input "false"
click at [369, 194] on span "Upload" at bounding box center [366, 198] width 15 height 8
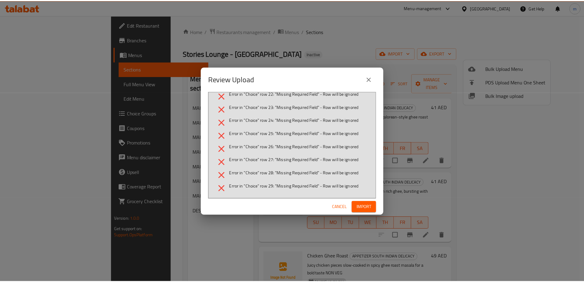
scroll to position [270, 0]
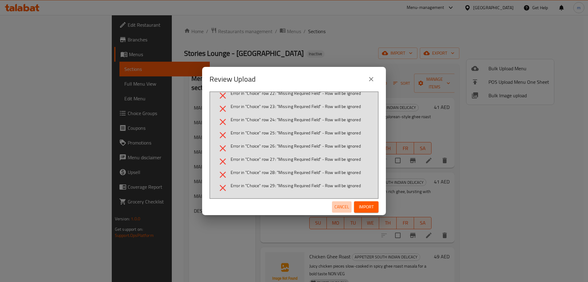
click at [338, 205] on span "Cancel" at bounding box center [342, 207] width 15 height 8
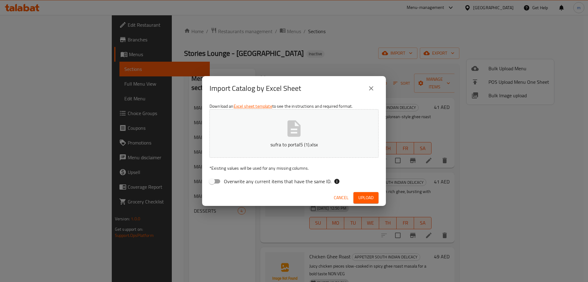
click at [340, 200] on span "Cancel" at bounding box center [341, 198] width 15 height 8
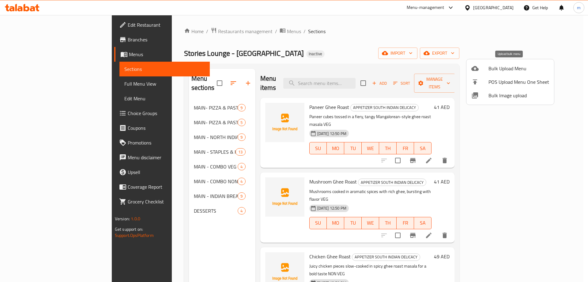
click at [494, 69] on span "Bulk Upload Menu" at bounding box center [519, 68] width 61 height 7
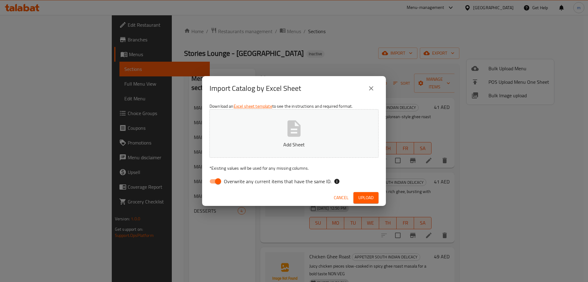
click at [215, 181] on input "Overwrite any current items that have the same ID." at bounding box center [218, 181] width 35 height 12
checkbox input "false"
click at [375, 199] on button "Upload" at bounding box center [366, 197] width 25 height 11
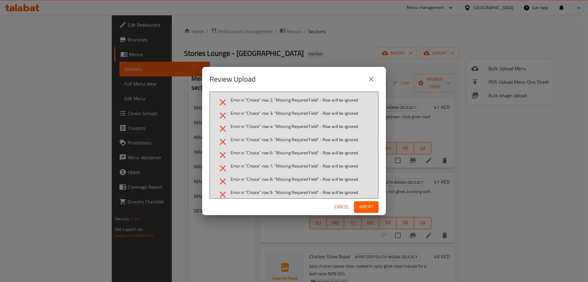
click at [335, 203] on span "Cancel" at bounding box center [342, 207] width 15 height 8
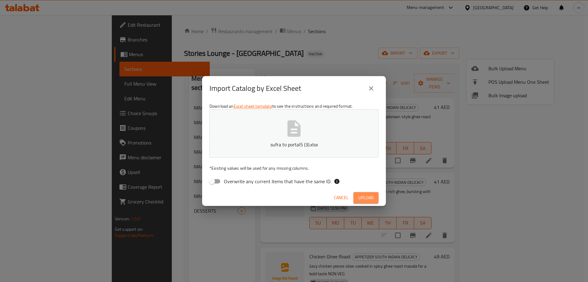
click at [367, 197] on span "Upload" at bounding box center [366, 198] width 15 height 8
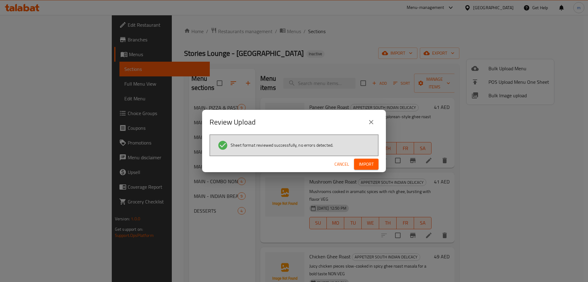
click at [365, 164] on span "Import" at bounding box center [366, 164] width 15 height 8
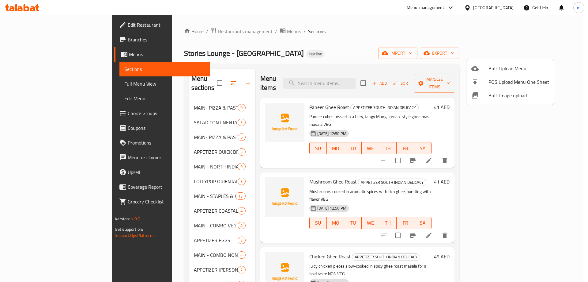
click at [527, 38] on div at bounding box center [294, 141] width 588 height 282
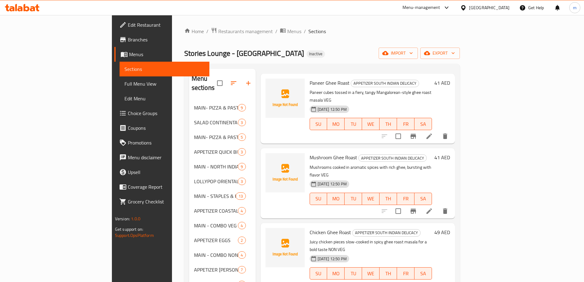
scroll to position [0, 0]
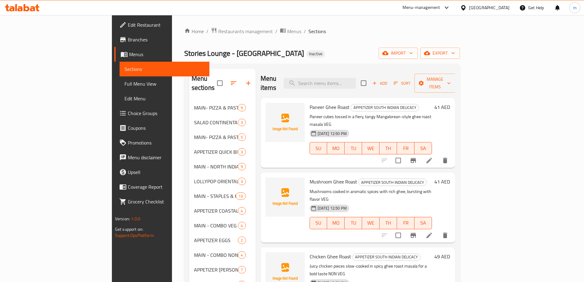
click at [124, 84] on span "Full Menu View" at bounding box center [164, 83] width 80 height 7
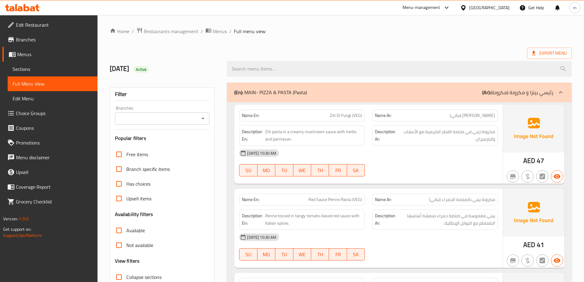
scroll to position [123, 0]
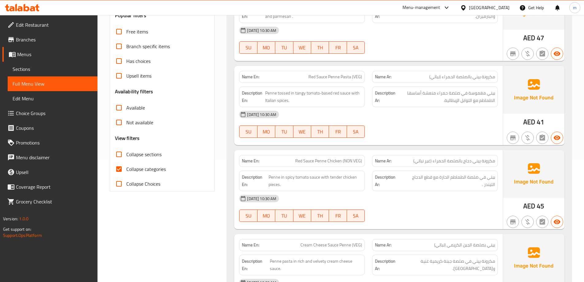
click at [119, 171] on input "Collapse categories" at bounding box center [119, 168] width 15 height 15
checkbox input "false"
click at [134, 152] on span "Collapse sections" at bounding box center [143, 153] width 35 height 7
click at [126, 152] on input "Collapse sections" at bounding box center [119, 153] width 15 height 15
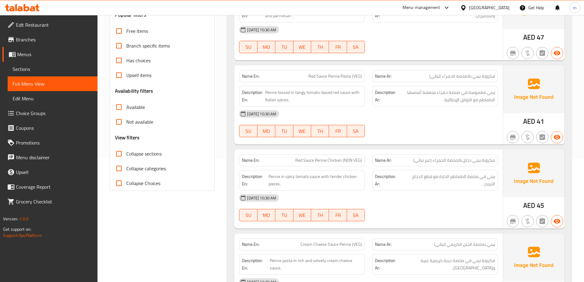
checkbox input "true"
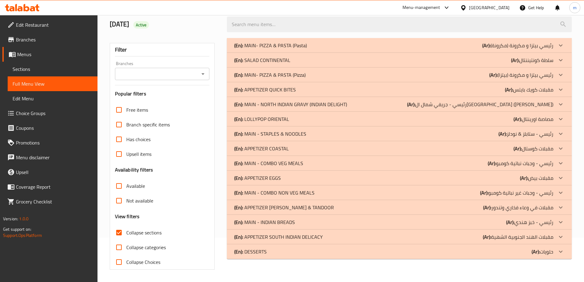
scroll to position [44, 0]
click at [296, 60] on div "(En): SALAD CONTINENTAL (Ar): سلطة كونتيننتال" at bounding box center [393, 59] width 319 height 7
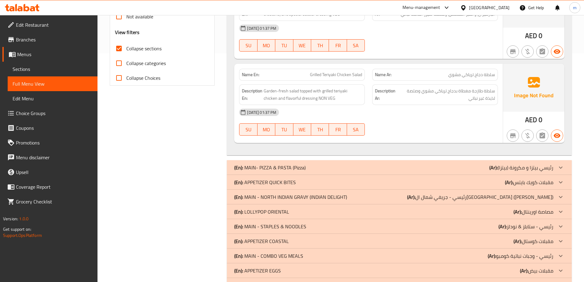
scroll to position [290, 0]
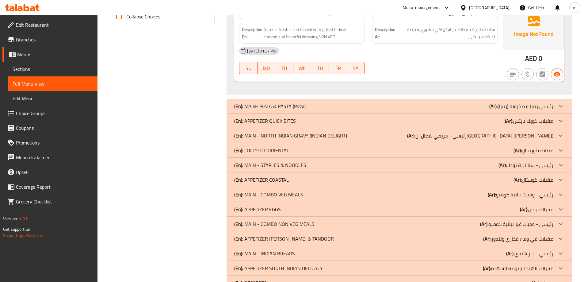
click at [307, 120] on div "(En): APPETIZER QUICK BITES (Ar): مقبلات كويك بايتس" at bounding box center [393, 120] width 319 height 7
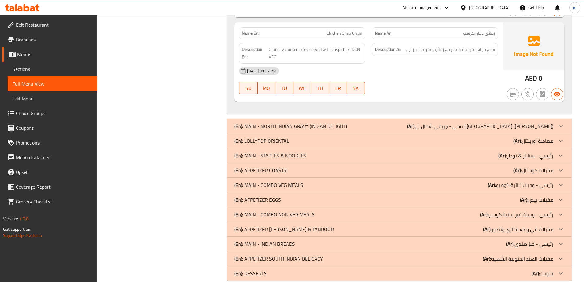
scroll to position [586, 0]
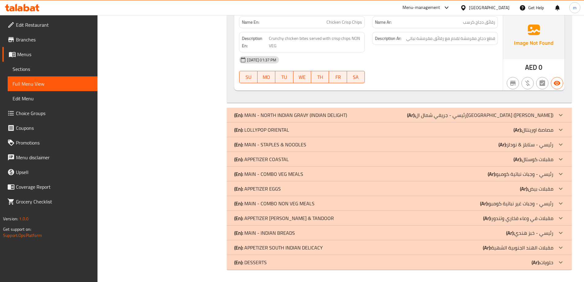
click at [312, 130] on div "(En): LOLLYPOP ORIENTAL (Ar): مصاصة اورينتال" at bounding box center [393, 129] width 319 height 7
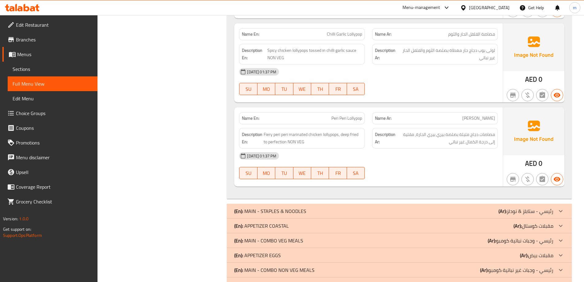
scroll to position [862, 0]
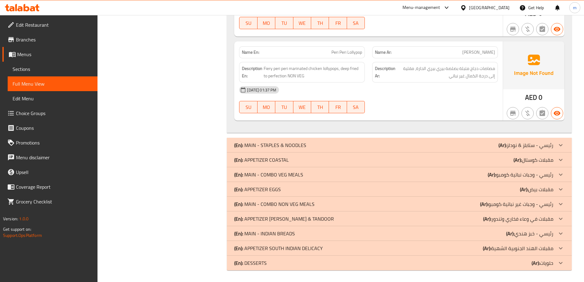
click at [304, 157] on div "(En): APPETIZER COASTAL (Ar): مقبلات كوستال" at bounding box center [393, 159] width 319 height 7
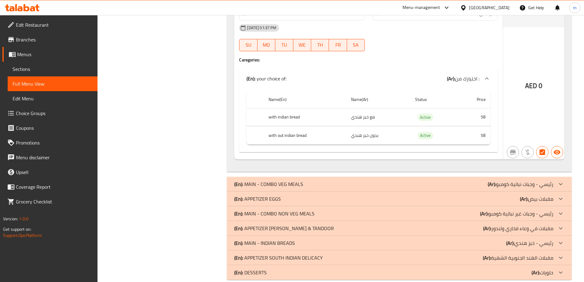
scroll to position [1627, 0]
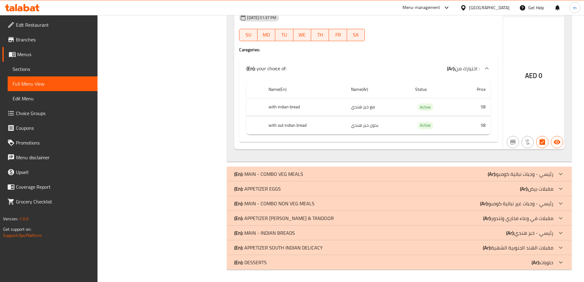
click at [297, 188] on div "(En): APPETIZER EGGS (Ar): مقبلات بيض" at bounding box center [393, 188] width 319 height 7
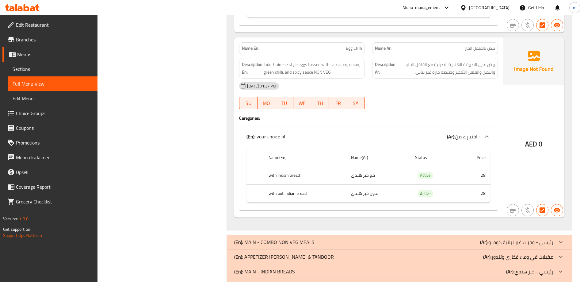
scroll to position [2021, 0]
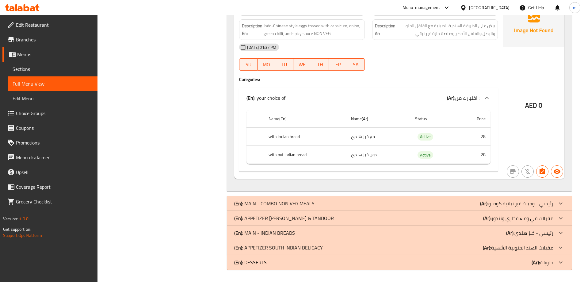
click at [327, 218] on div "(En): APPETIZER [PERSON_NAME] & TANDOOR (Ar): مقبلات في وعاء فخاري وتندور" at bounding box center [393, 217] width 319 height 7
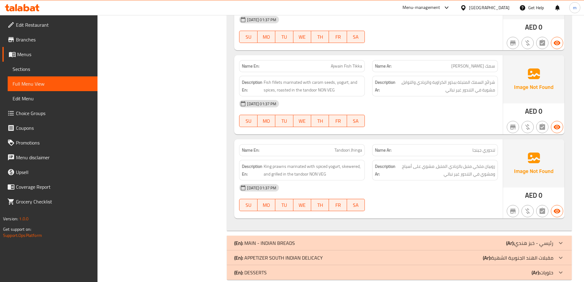
scroll to position [2633, 0]
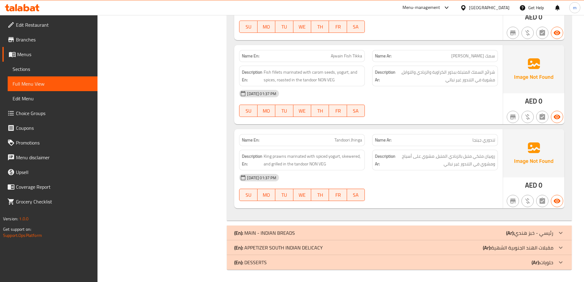
click at [320, 246] on p "(En): APPETIZER SOUTH INDIAN DELICACY" at bounding box center [278, 247] width 89 height 7
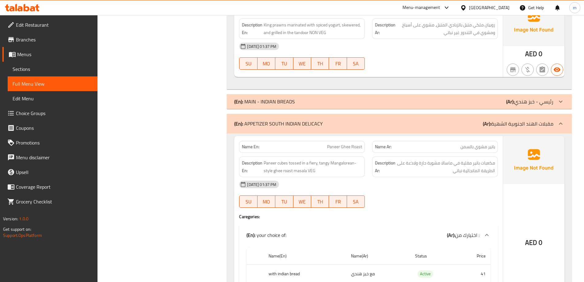
scroll to position [2696, 0]
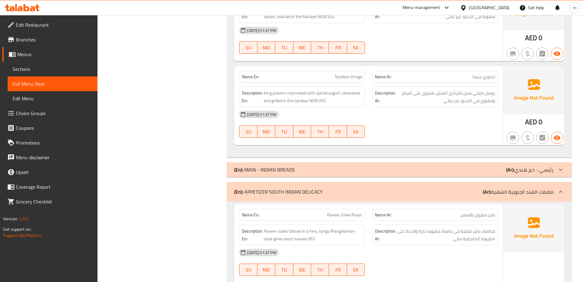
click at [37, 67] on span "Sections" at bounding box center [53, 68] width 80 height 7
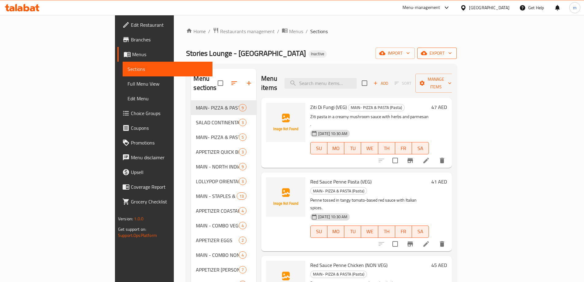
click at [452, 51] on span "export" at bounding box center [437, 53] width 30 height 8
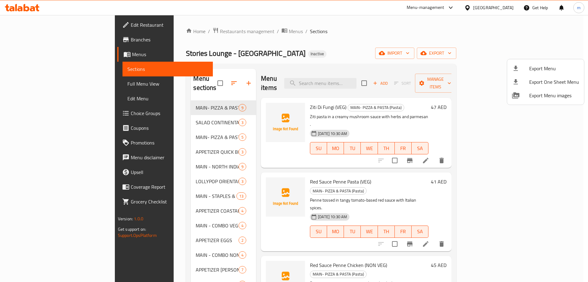
click at [542, 70] on span "Export Menu" at bounding box center [554, 68] width 50 height 7
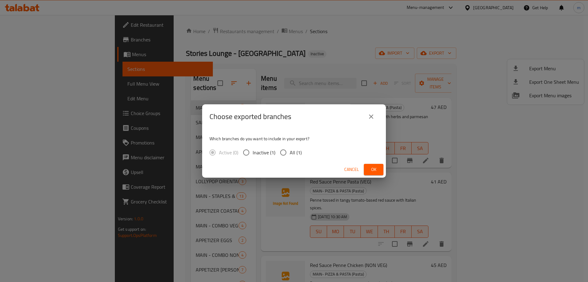
click at [292, 151] on span "All (1)" at bounding box center [296, 152] width 12 height 7
click at [290, 151] on input "All (1)" at bounding box center [283, 152] width 13 height 13
radio input "true"
click at [375, 165] on span "Ok" at bounding box center [374, 169] width 10 height 8
